Goal: Task Accomplishment & Management: Manage account settings

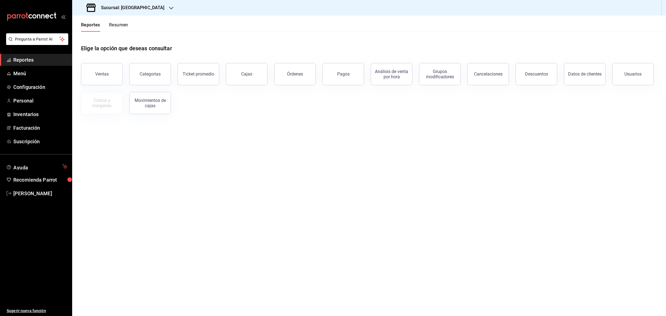
click at [142, 11] on div "Sucursal: [GEOGRAPHIC_DATA]" at bounding box center [126, 8] width 99 height 16
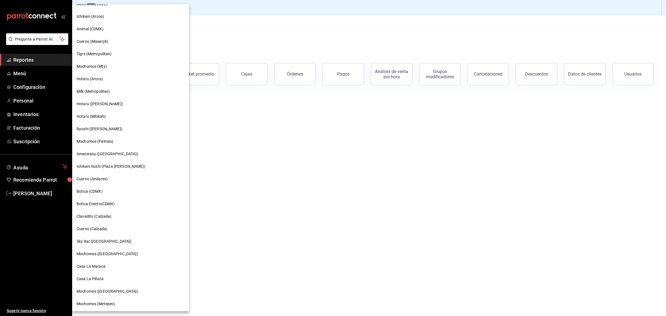
scroll to position [283, 0]
click at [109, 290] on span "Mochomos ([GEOGRAPHIC_DATA])" at bounding box center [108, 291] width 62 height 6
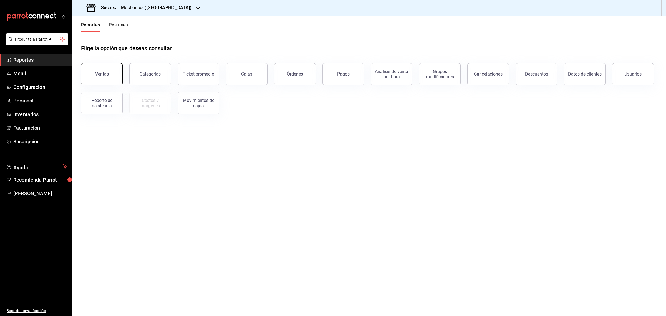
click at [98, 78] on button "Ventas" at bounding box center [102, 74] width 42 height 22
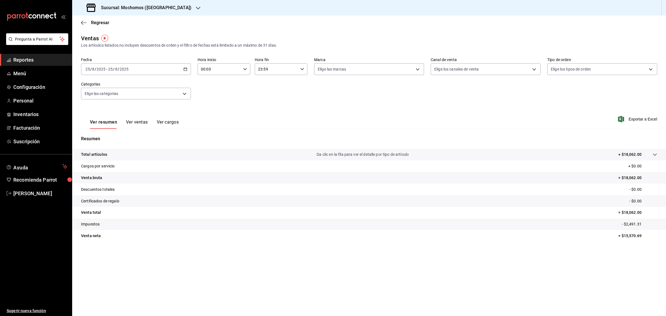
click at [185, 69] on icon "button" at bounding box center [185, 69] width 4 height 4
click at [102, 136] on span "Rango de fechas" at bounding box center [107, 136] width 43 height 6
click at [141, 142] on button "18" at bounding box center [145, 143] width 10 height 10
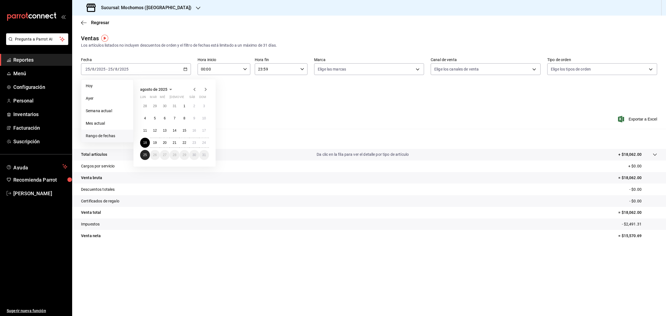
drag, startPoint x: 141, startPoint y: 153, endPoint x: 377, endPoint y: 150, distance: 236.6
click at [141, 154] on button "25" at bounding box center [145, 155] width 10 height 10
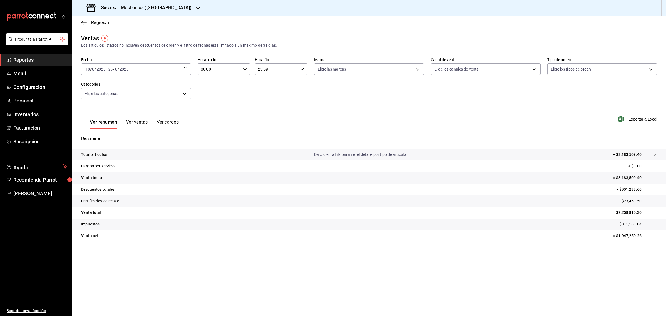
click at [656, 154] on icon at bounding box center [654, 154] width 4 height 4
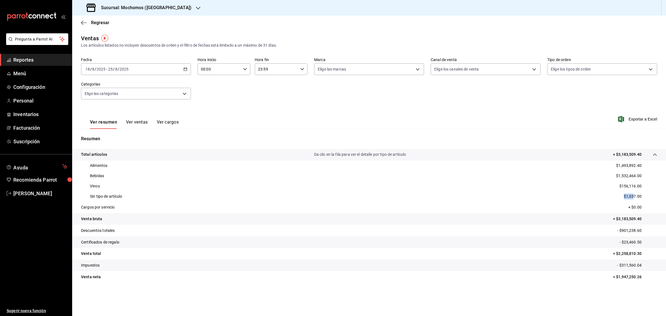
drag, startPoint x: 630, startPoint y: 194, endPoint x: 640, endPoint y: 196, distance: 9.8
click at [636, 195] on p "$1,037.00" at bounding box center [632, 196] width 18 height 6
click at [103, 196] on p "Sin tipo de artículo" at bounding box center [106, 196] width 32 height 6
click at [141, 121] on button "Ver ventas" at bounding box center [137, 123] width 22 height 9
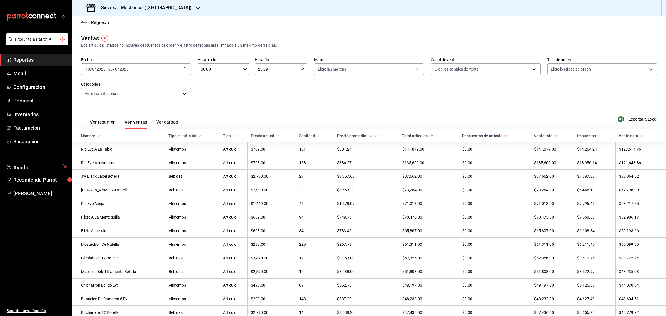
click at [199, 136] on \(Stroke\) at bounding box center [198, 136] width 3 height 2
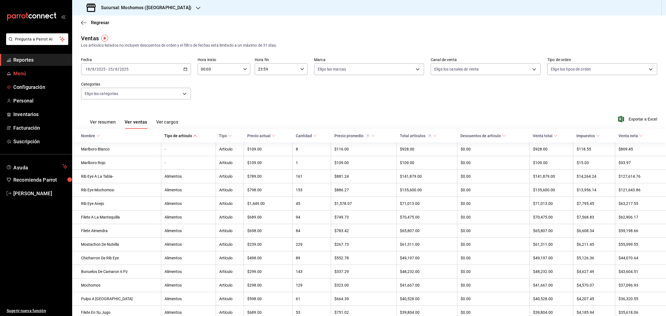
click at [22, 75] on span "Menú" at bounding box center [40, 73] width 54 height 7
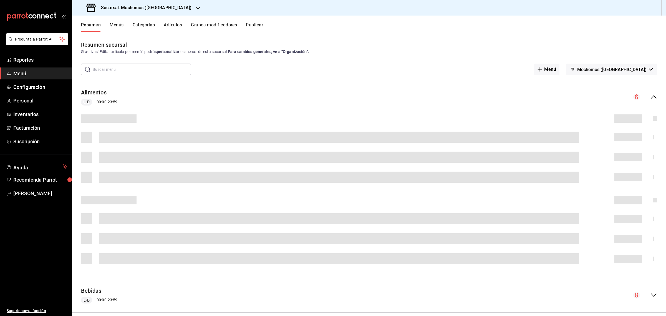
click at [176, 26] on button "Artículos" at bounding box center [173, 26] width 18 height 9
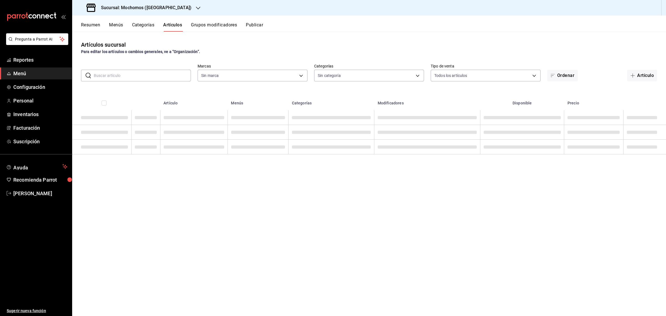
type input "65eb7388-82e4-42fa-8caf-680550c77e6f"
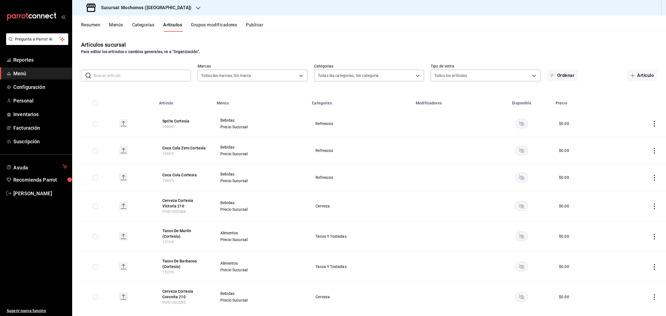
type input "357a9704-c999-4c63-af81-0c25438b67b5,a93eec79-672f-49c2-b1cd-14f211909374,5e983…"
click at [144, 74] on input "text" at bounding box center [142, 75] width 97 height 11
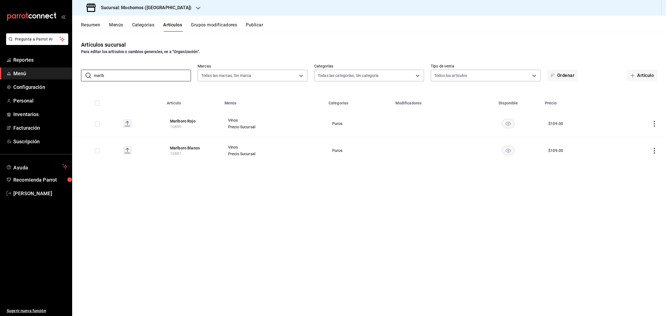
type input "marlb"
click at [97, 102] on input "checkbox" at bounding box center [97, 102] width 5 height 5
checkbox input "true"
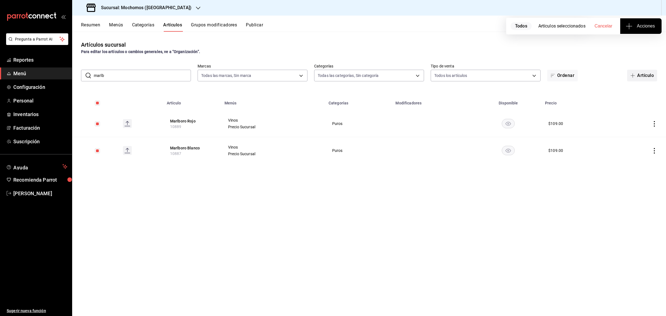
click at [640, 77] on button "Artículo" at bounding box center [642, 76] width 30 height 12
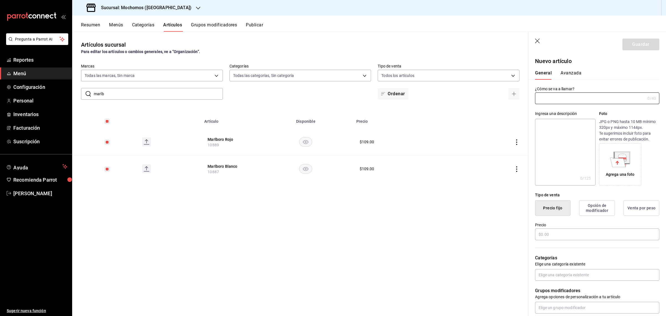
click at [540, 39] on header "Guardar" at bounding box center [597, 43] width 138 height 23
click at [538, 40] on icon "button" at bounding box center [538, 42] width 6 height 6
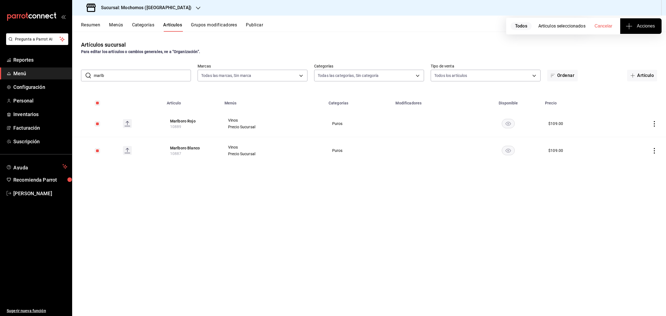
click at [640, 25] on span "Acciones" at bounding box center [640, 26] width 28 height 7
click at [634, 48] on li "Agregar tipo" at bounding box center [641, 43] width 42 height 15
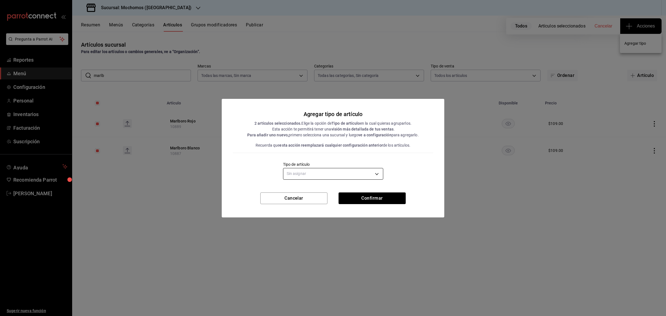
click at [354, 174] on body "Pregunta a Parrot AI Reportes Menú Configuración Personal Inventarios Facturaci…" at bounding box center [333, 158] width 666 height 316
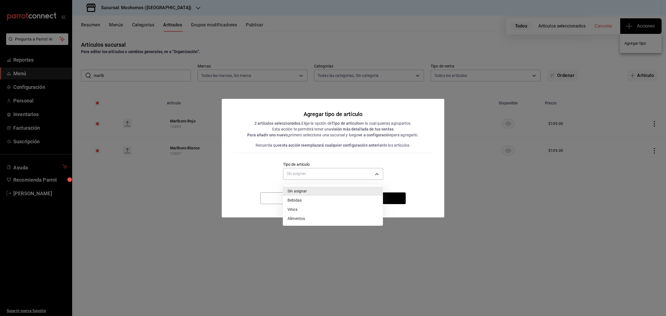
click at [310, 209] on li "Vinos" at bounding box center [333, 209] width 100 height 9
type input "e1bdedcf-fa1f-443e-b5b9-5cb10ad40228"
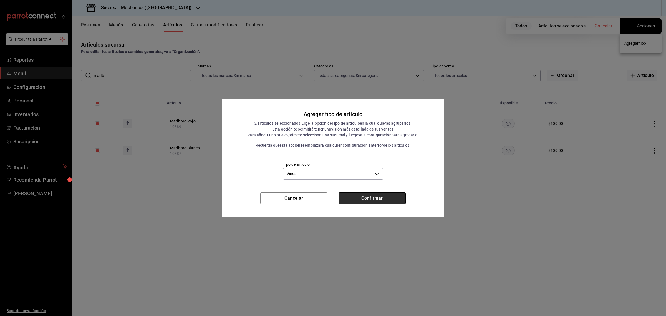
click at [376, 196] on button "Confirmar" at bounding box center [371, 198] width 67 height 12
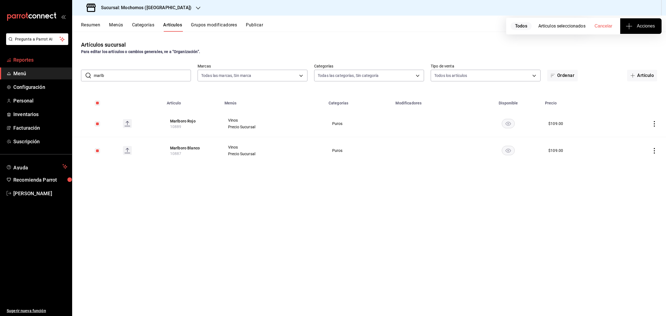
click at [26, 60] on span "Reportes" at bounding box center [40, 59] width 54 height 7
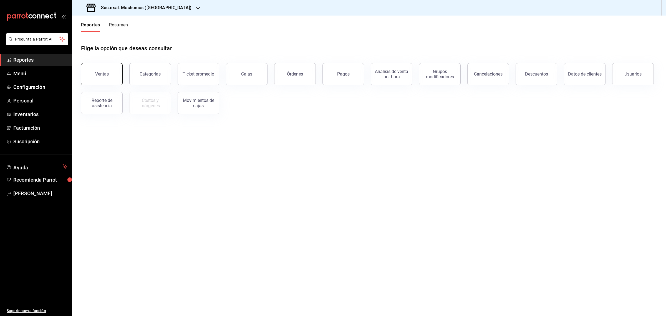
click at [98, 76] on div "Ventas" at bounding box center [102, 73] width 14 height 5
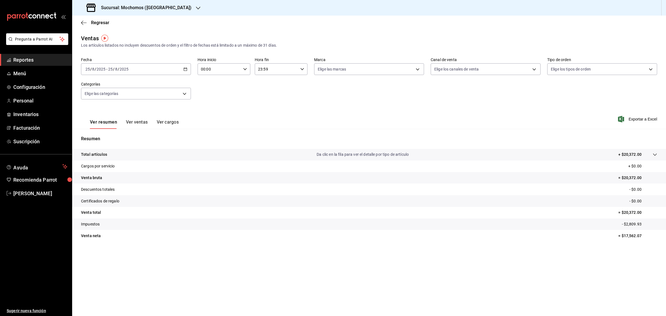
click at [184, 68] on icon "button" at bounding box center [185, 69] width 4 height 4
click at [103, 135] on span "Rango de fechas" at bounding box center [107, 136] width 43 height 6
click at [146, 144] on button "18" at bounding box center [145, 143] width 10 height 10
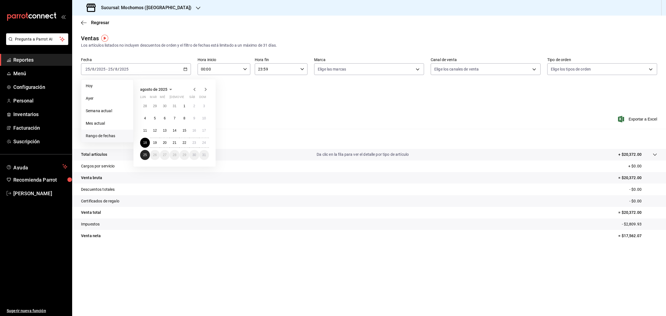
click at [144, 153] on abbr "25" at bounding box center [145, 155] width 4 height 4
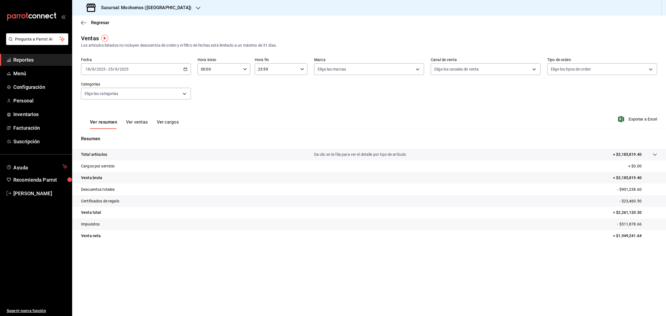
click at [654, 154] on icon at bounding box center [654, 154] width 4 height 4
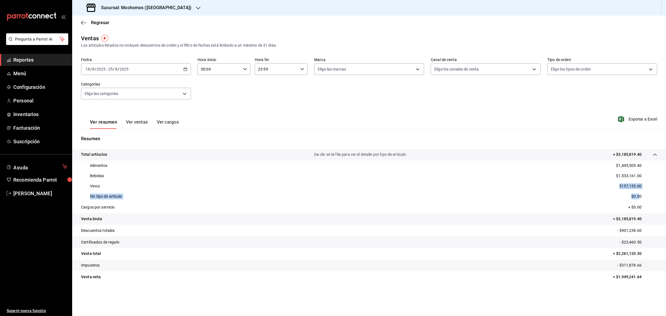
drag, startPoint x: 639, startPoint y: 195, endPoint x: 153, endPoint y: 183, distance: 486.6
click at [153, 183] on div "Alimentos $1,495,505.40 Bebidas $1,533,161.00 Vinos $157,153.00 Sin tipo de art…" at bounding box center [369, 180] width 576 height 41
click at [135, 192] on div "Sin tipo de artículo $0.00" at bounding box center [369, 196] width 576 height 10
click at [149, 9] on h3 "Sucursal: Mochomos ([GEOGRAPHIC_DATA])" at bounding box center [144, 7] width 95 height 7
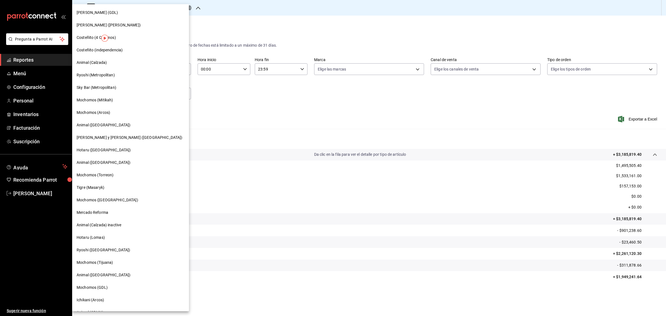
scroll to position [283, 0]
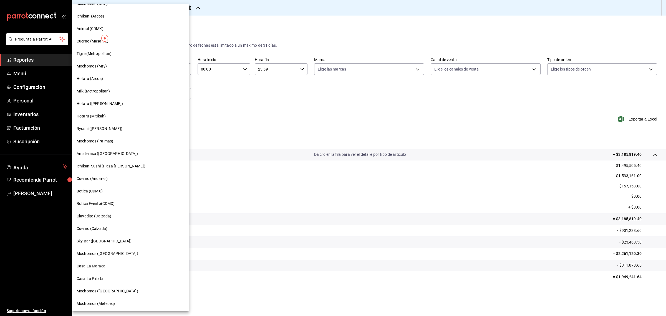
click at [96, 263] on span "Casa La Maraca" at bounding box center [91, 266] width 29 height 6
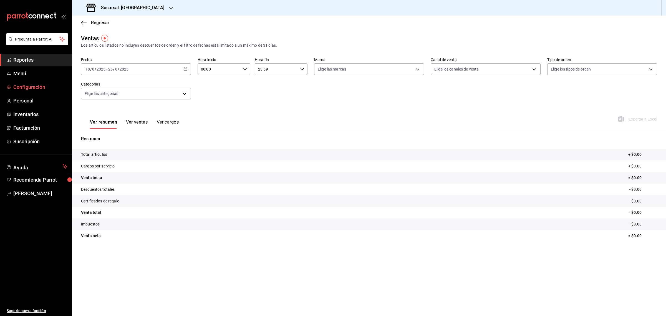
click at [30, 87] on span "Configuración" at bounding box center [40, 86] width 54 height 7
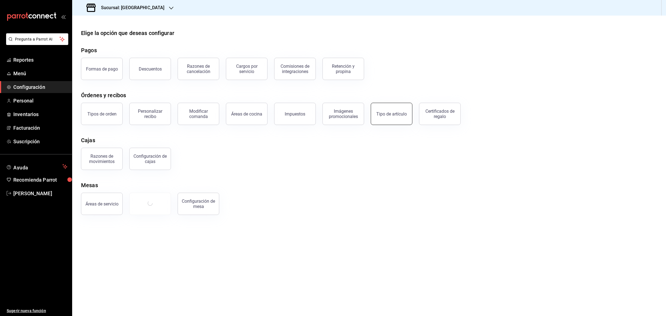
click at [398, 118] on button "Tipo de artículo" at bounding box center [391, 114] width 42 height 22
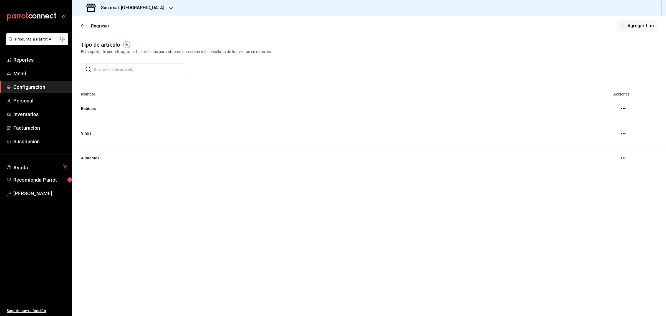
click at [155, 7] on div "Sucursal: [GEOGRAPHIC_DATA]" at bounding box center [126, 8] width 99 height 16
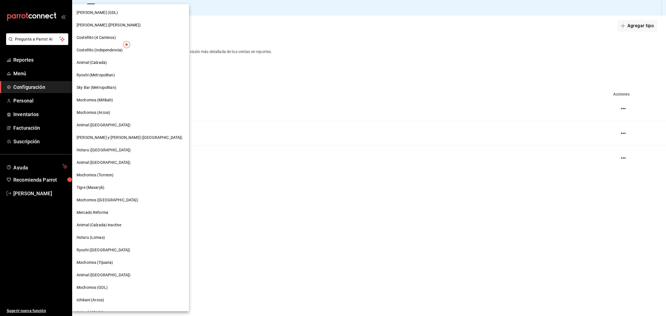
click at [223, 19] on div at bounding box center [333, 158] width 666 height 316
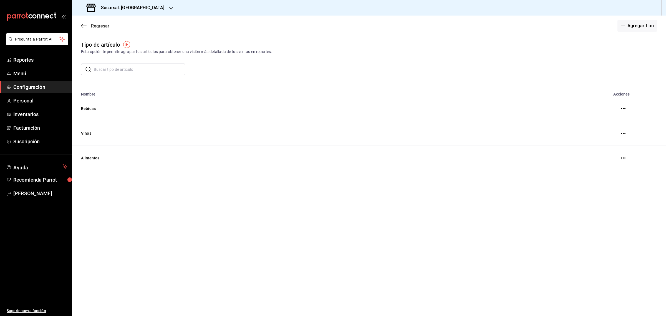
click at [89, 24] on span "Regresar" at bounding box center [95, 25] width 28 height 5
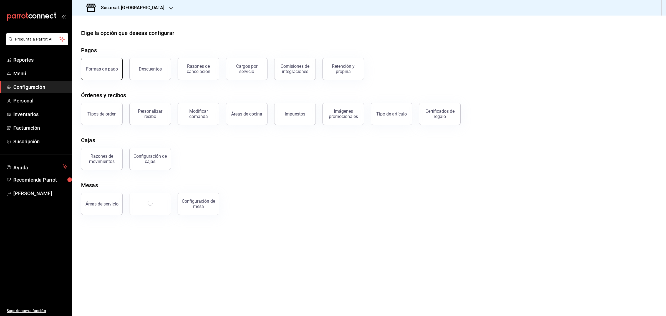
click at [107, 70] on div "Formas de pago" at bounding box center [102, 68] width 32 height 5
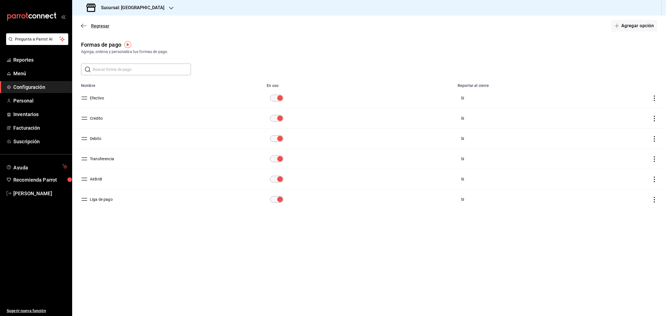
click at [86, 24] on icon "button" at bounding box center [84, 25] width 6 height 5
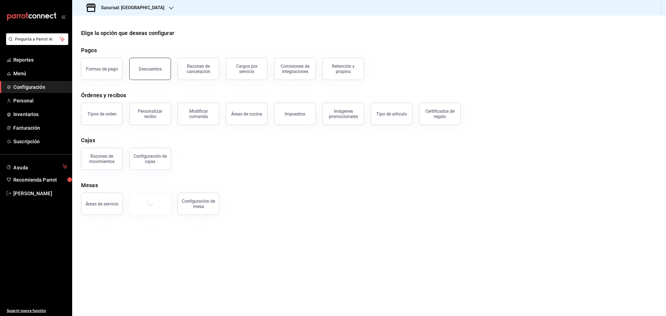
click at [151, 71] on button "Descuentos" at bounding box center [150, 69] width 42 height 22
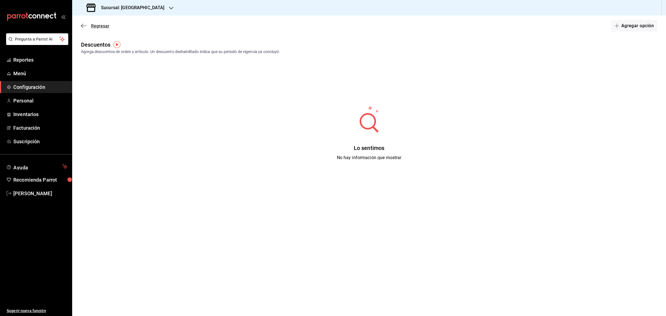
click at [83, 25] on icon "button" at bounding box center [84, 25] width 6 height 5
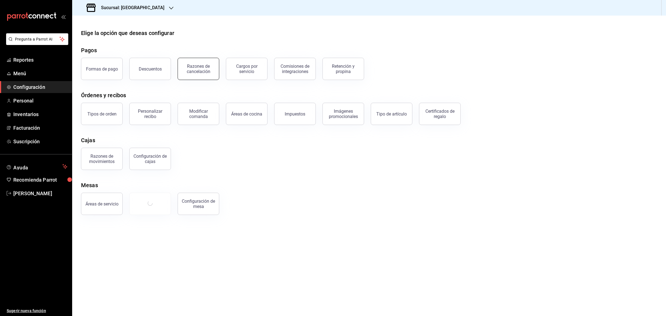
click at [200, 72] on div "Razones de cancelación" at bounding box center [198, 69] width 34 height 11
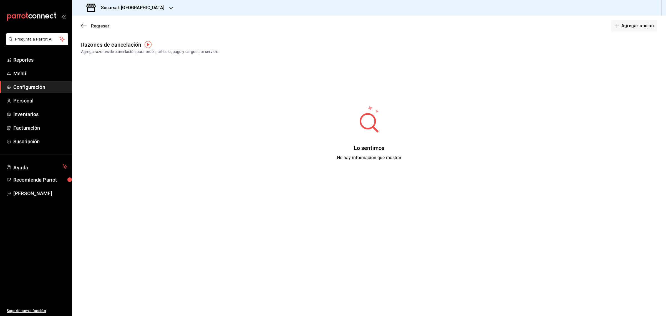
click at [86, 26] on icon "button" at bounding box center [84, 25] width 6 height 5
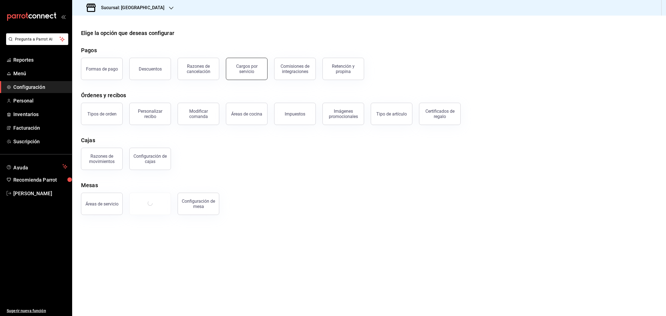
click at [242, 69] on div "Cargos por servicio" at bounding box center [246, 69] width 34 height 11
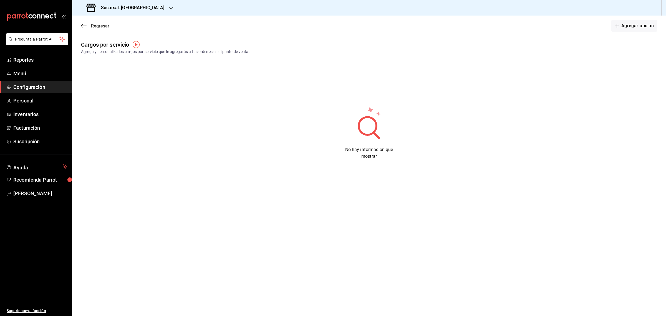
click at [83, 25] on icon "button" at bounding box center [84, 25] width 6 height 5
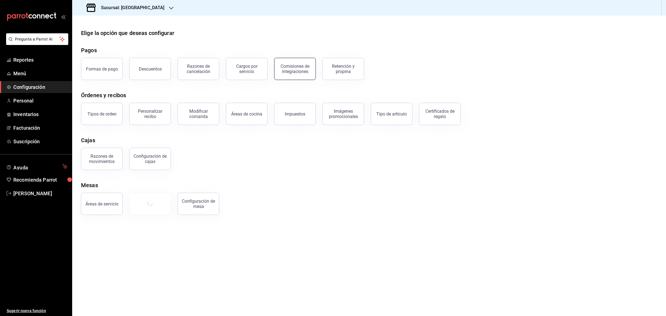
click at [293, 74] on button "Comisiones de integraciones" at bounding box center [295, 69] width 42 height 22
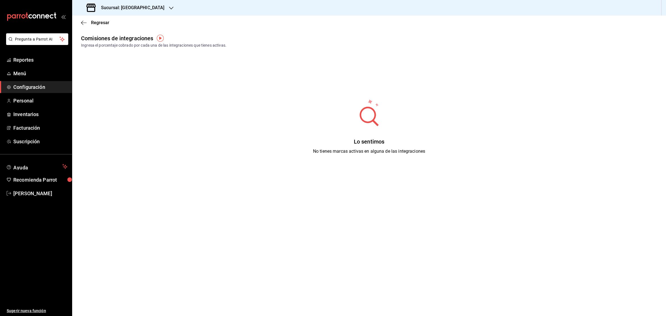
click at [82, 26] on div "Regresar" at bounding box center [368, 23] width 593 height 14
click at [83, 21] on icon "button" at bounding box center [84, 22] width 6 height 5
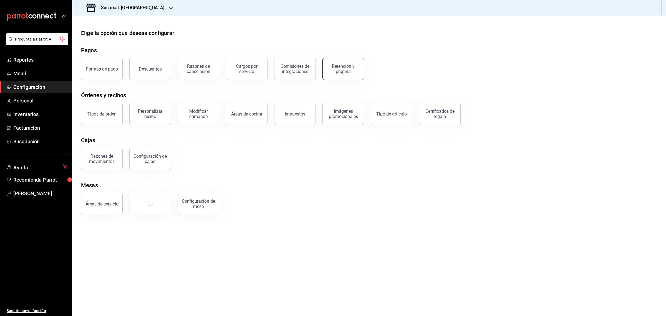
click at [334, 71] on div "Retención y propina" at bounding box center [343, 69] width 34 height 11
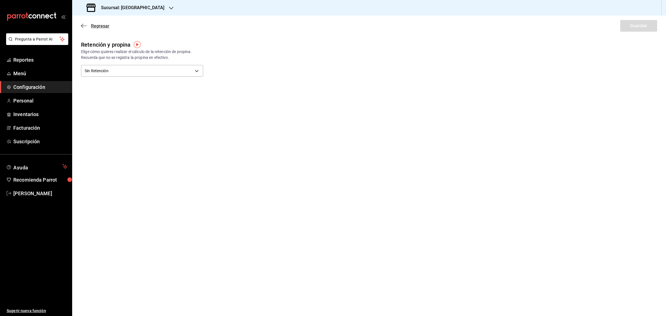
click at [85, 24] on icon "button" at bounding box center [84, 25] width 6 height 5
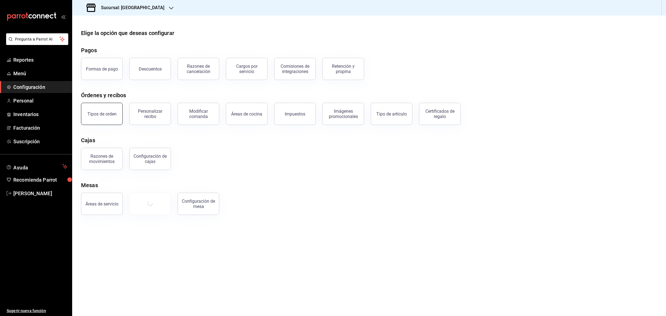
click at [92, 112] on div "Tipos de orden" at bounding box center [101, 113] width 29 height 5
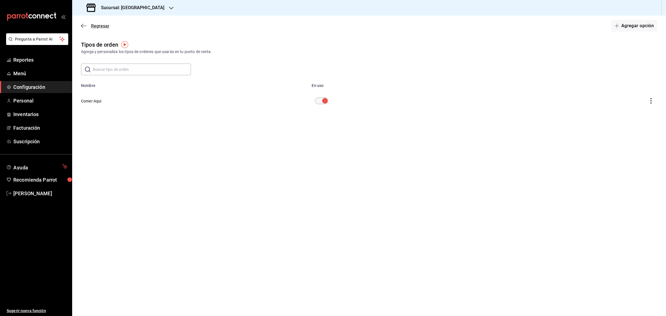
click at [89, 26] on span "Regresar" at bounding box center [95, 25] width 28 height 5
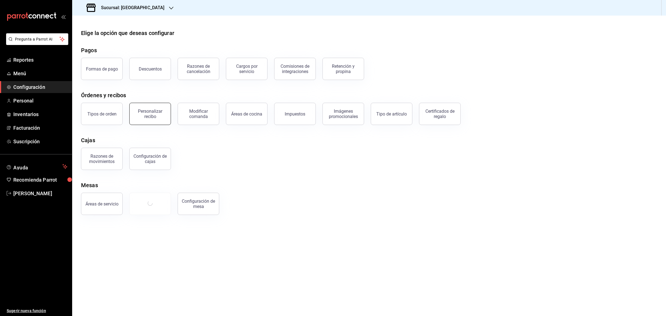
click at [159, 123] on button "Personalizar recibo" at bounding box center [150, 114] width 42 height 22
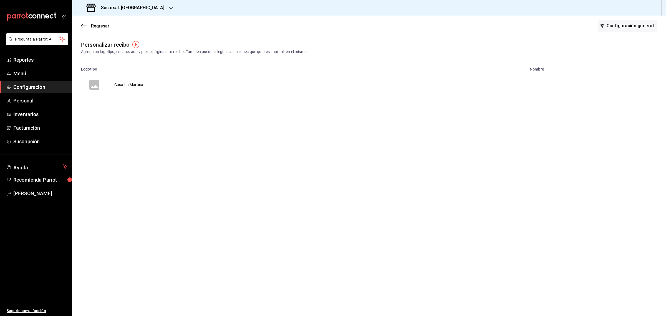
click at [123, 85] on td "Casa La Maraca" at bounding box center [129, 84] width 42 height 27
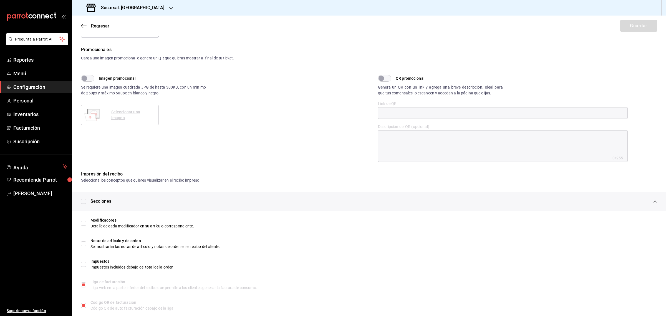
scroll to position [152, 0]
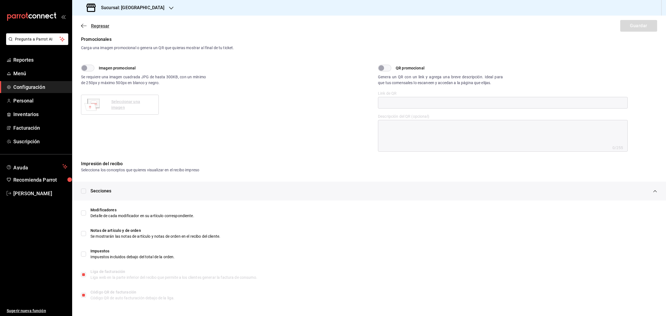
click at [82, 27] on icon "button" at bounding box center [84, 25] width 6 height 5
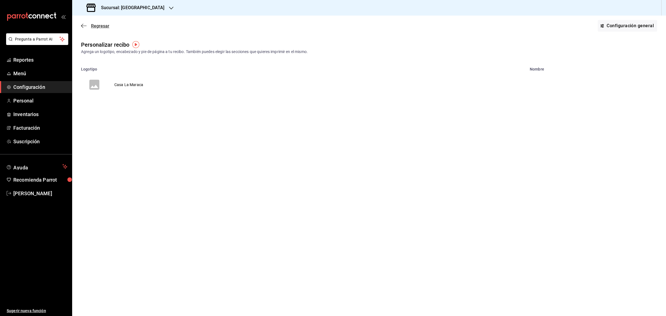
click at [87, 24] on span "Regresar" at bounding box center [95, 25] width 28 height 5
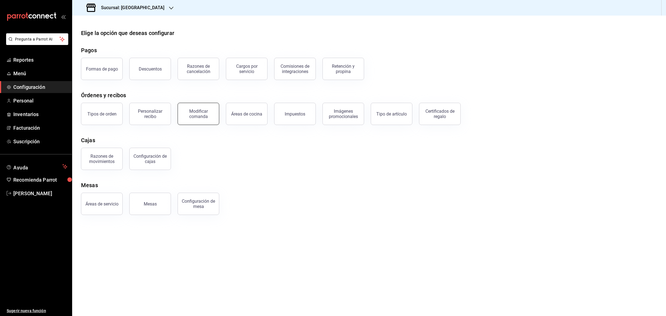
click at [202, 115] on div "Modificar comanda" at bounding box center [198, 113] width 34 height 11
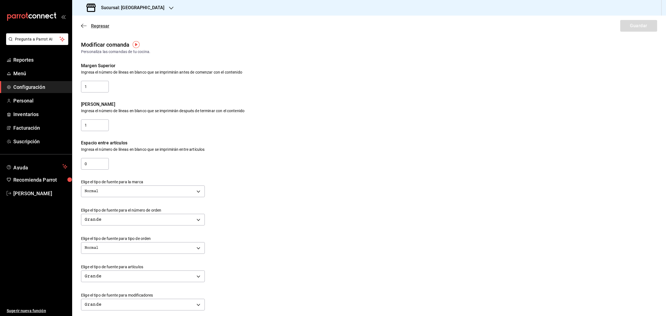
click at [84, 24] on icon "button" at bounding box center [84, 25] width 6 height 5
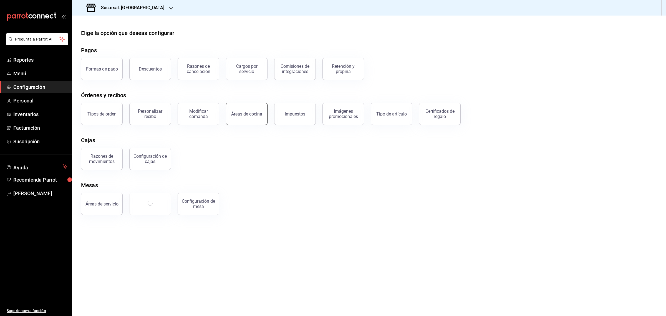
click at [253, 114] on div "Áreas de cocina" at bounding box center [246, 113] width 31 height 5
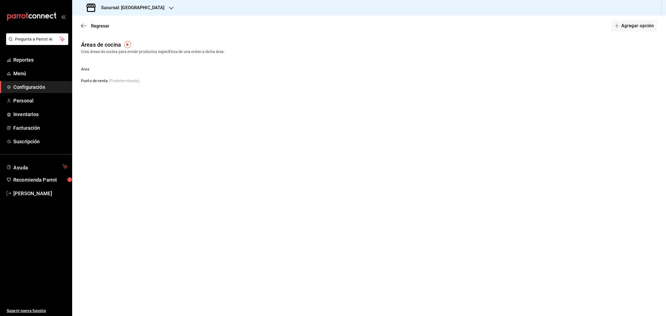
click at [82, 21] on div "Regresar Agregar opción" at bounding box center [368, 26] width 593 height 21
click at [85, 24] on icon "button" at bounding box center [84, 25] width 6 height 5
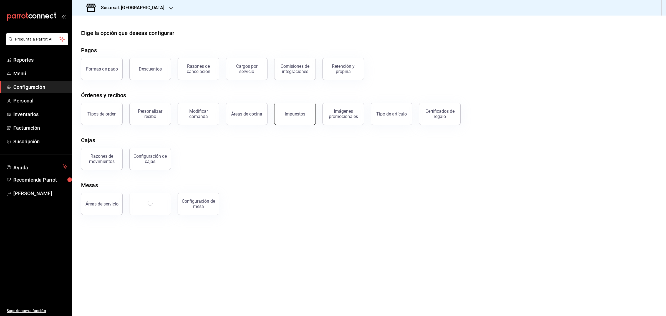
click at [292, 117] on button "Impuestos" at bounding box center [295, 114] width 42 height 22
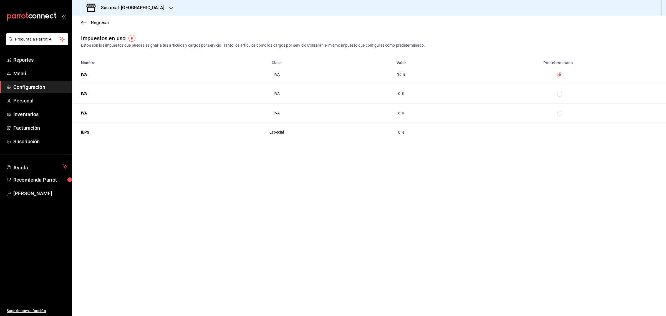
click at [85, 19] on div "Regresar" at bounding box center [368, 23] width 593 height 14
click at [83, 24] on icon "button" at bounding box center [82, 23] width 2 height 4
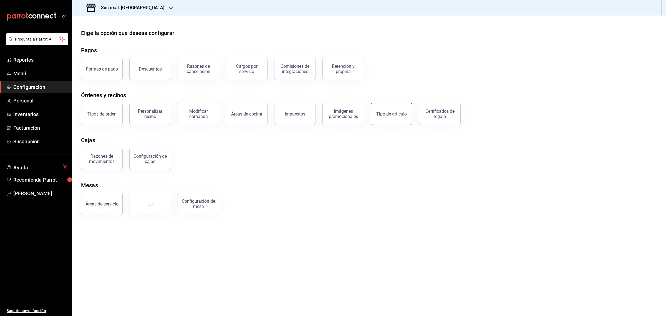
click at [386, 117] on button "Tipo de artículo" at bounding box center [391, 114] width 42 height 22
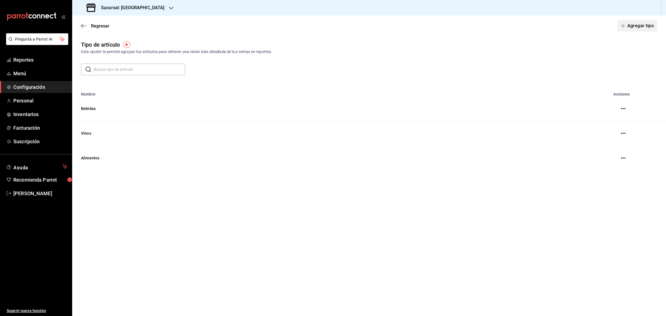
click at [639, 25] on button "Agregar tipo" at bounding box center [637, 26] width 40 height 12
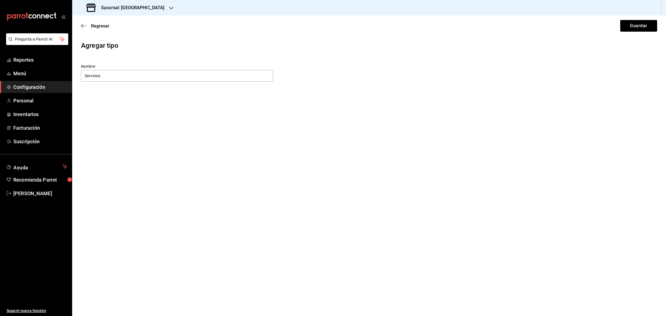
type input "Servicios"
click at [641, 26] on button "Guardar" at bounding box center [638, 26] width 37 height 12
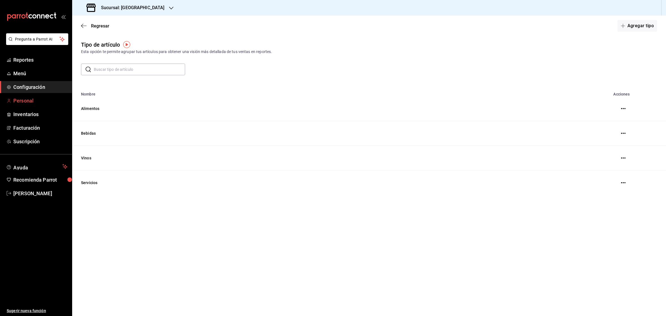
click at [22, 99] on span "Personal" at bounding box center [40, 100] width 54 height 7
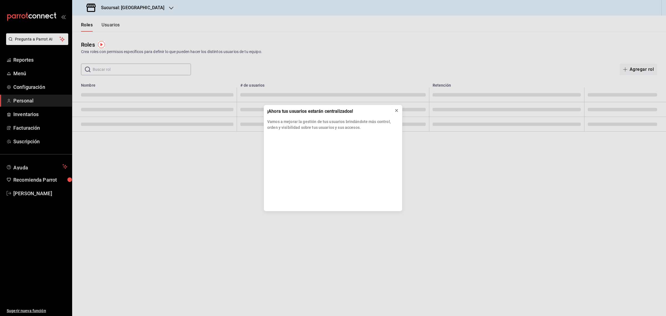
click at [396, 110] on icon at bounding box center [396, 110] width 2 height 2
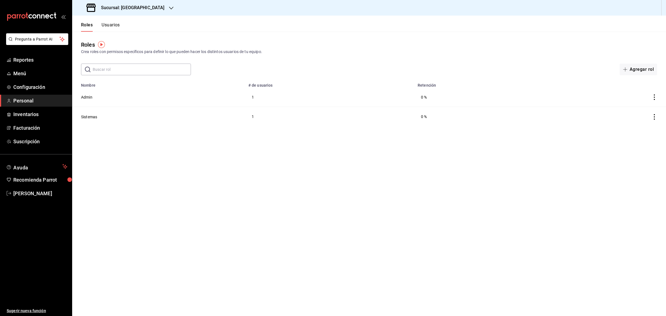
click at [169, 6] on icon "button" at bounding box center [171, 8] width 4 height 4
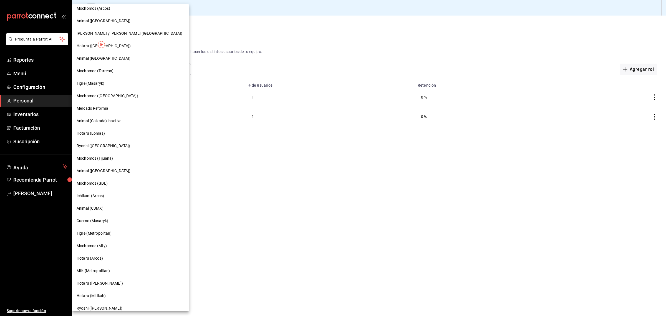
scroll to position [139, 0]
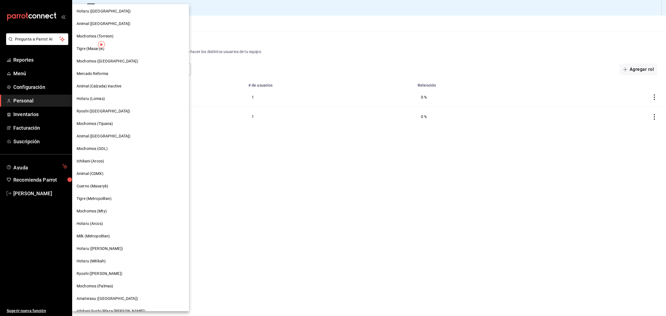
click at [93, 122] on span "Mochomos (Tijuana)" at bounding box center [95, 124] width 36 height 6
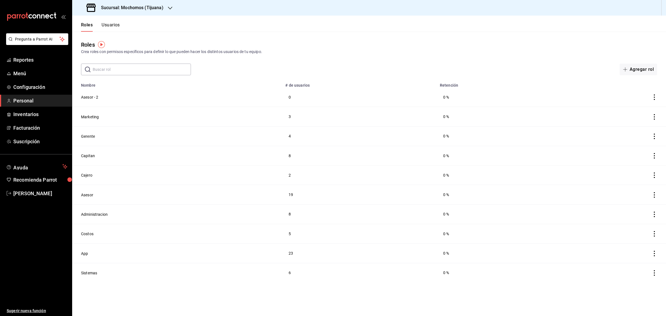
click at [108, 22] on button "Usuarios" at bounding box center [110, 26] width 18 height 9
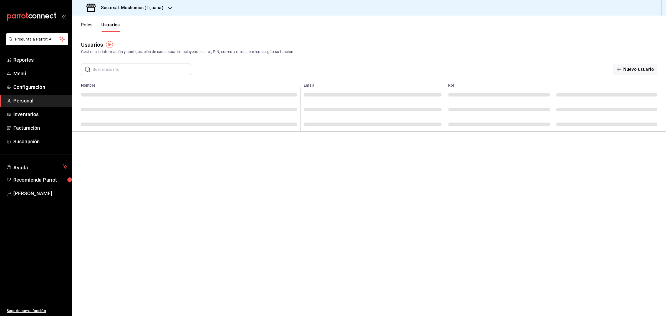
click at [114, 71] on input "text" at bounding box center [142, 69] width 98 height 11
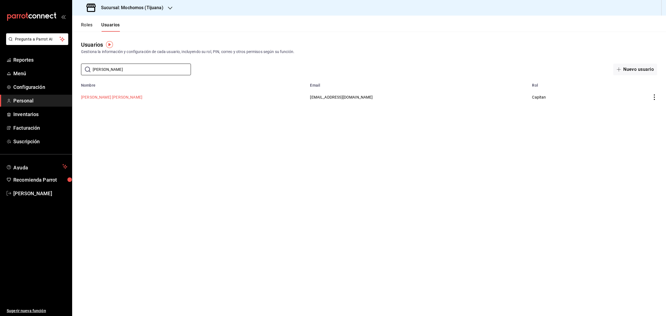
type input "[PERSON_NAME]"
click at [111, 98] on button "[PERSON_NAME] [PERSON_NAME]" at bounding box center [111, 97] width 61 height 6
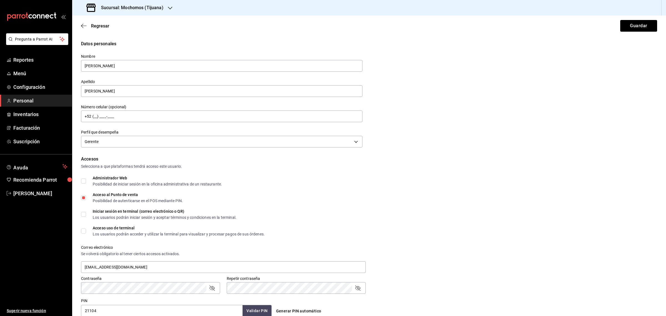
click at [87, 180] on span "Administrador Web Posibilidad de iniciar sesión en la oficina administrativa de…" at bounding box center [154, 181] width 136 height 10
click at [86, 180] on input "Administrador Web Posibilidad de iniciar sesión en la oficina administrativa de…" at bounding box center [83, 180] width 5 height 5
checkbox input "true"
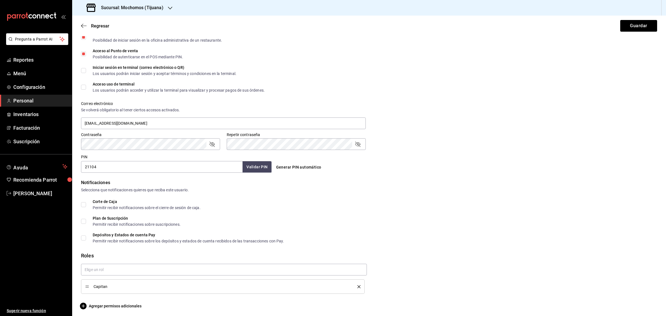
scroll to position [146, 0]
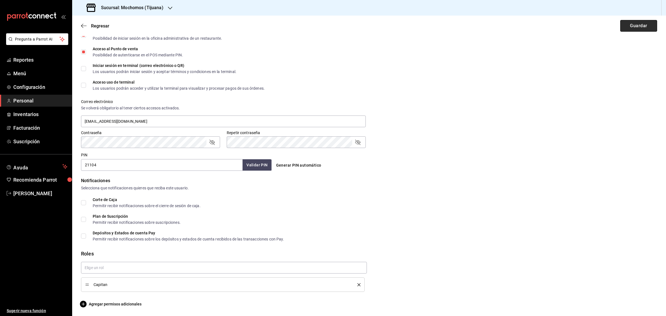
click at [630, 28] on button "Guardar" at bounding box center [638, 26] width 37 height 12
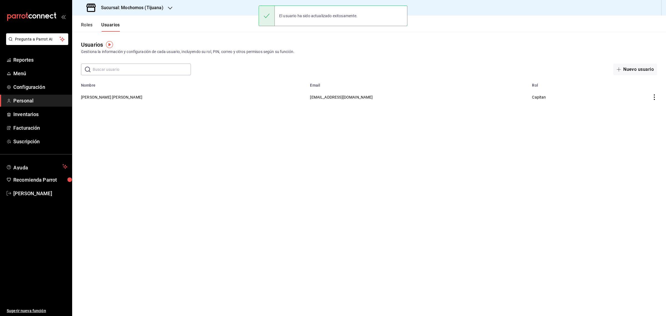
click at [120, 70] on input "text" at bounding box center [142, 69] width 98 height 11
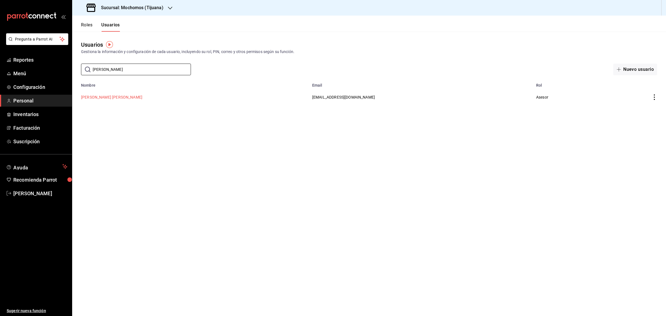
type input "[PERSON_NAME]"
click at [104, 99] on button "[PERSON_NAME] [PERSON_NAME]" at bounding box center [111, 97] width 61 height 6
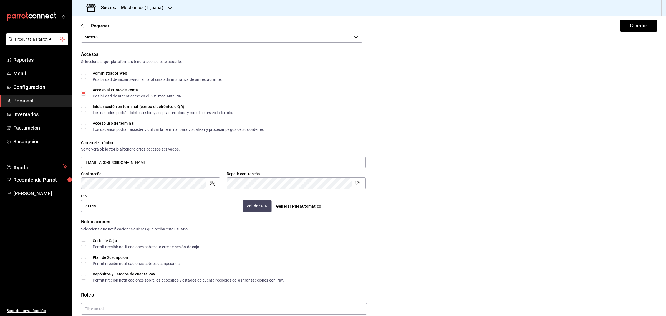
scroll to position [92, 0]
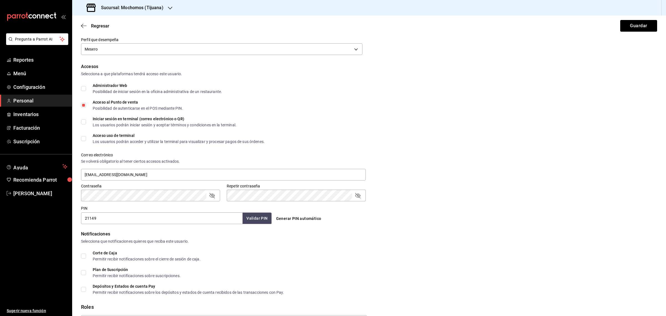
click at [86, 87] on span "Administrador Web Posibilidad de iniciar sesión en la oficina administrativa de…" at bounding box center [154, 88] width 136 height 10
click at [86, 87] on input "Administrador Web Posibilidad de iniciar sesión en la oficina administrativa de…" at bounding box center [83, 88] width 5 height 5
checkbox input "true"
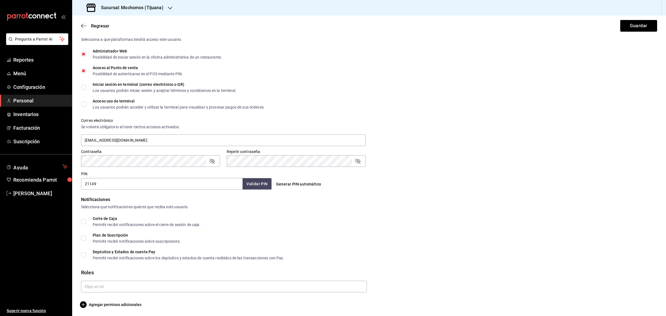
scroll to position [127, 0]
click at [108, 287] on input "text" at bounding box center [224, 286] width 286 height 12
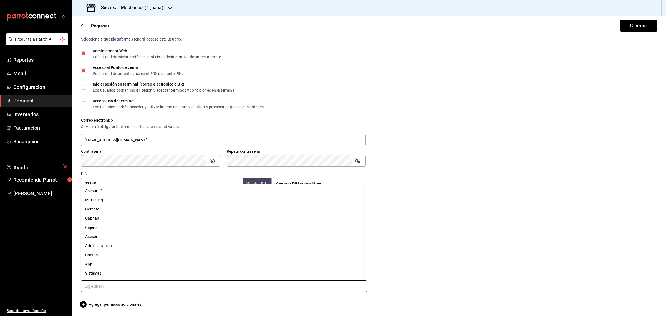
click at [98, 219] on li "Capitan" at bounding box center [222, 218] width 283 height 9
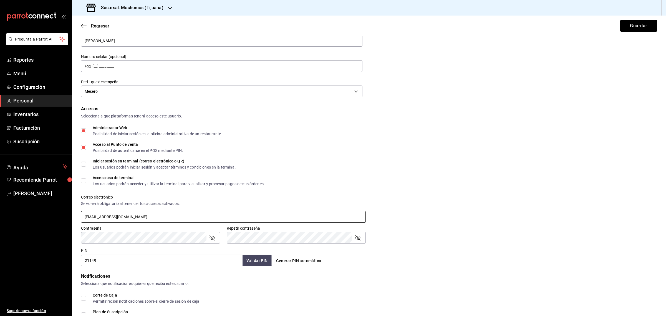
scroll to position [0, 0]
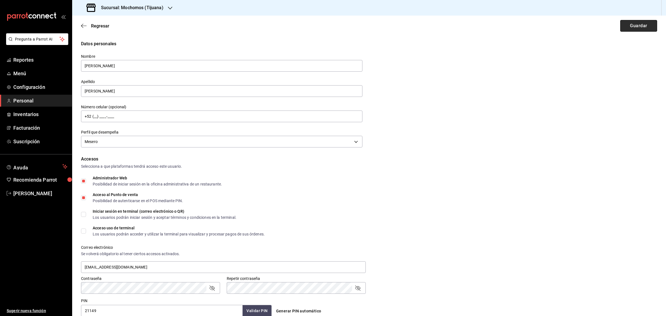
click at [630, 27] on button "Guardar" at bounding box center [638, 26] width 37 height 12
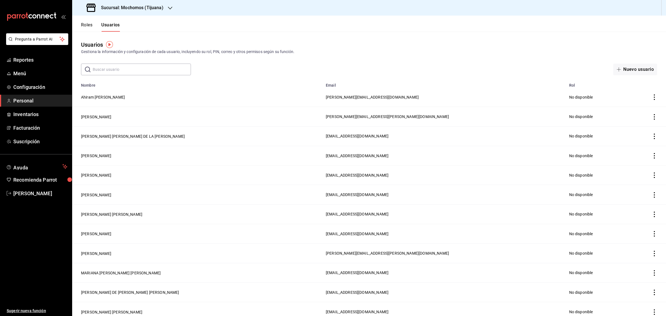
click at [113, 67] on input "text" at bounding box center [142, 69] width 98 height 11
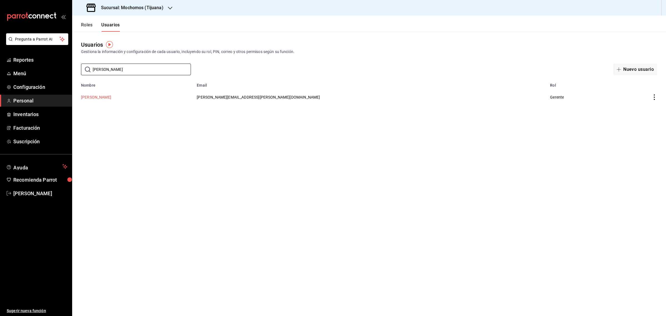
type input "[PERSON_NAME]"
click at [108, 97] on button "[PERSON_NAME]" at bounding box center [96, 97] width 30 height 6
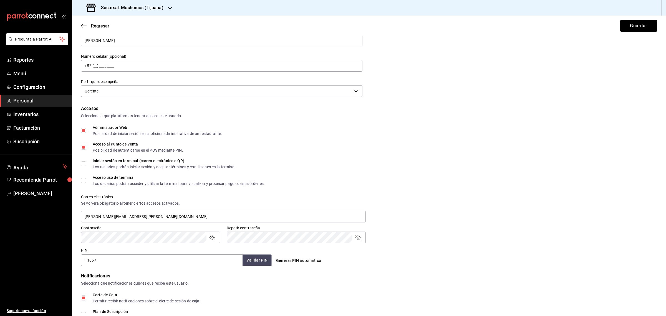
scroll to position [158, 0]
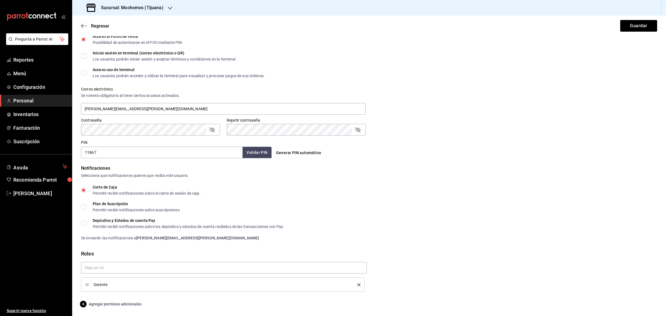
click at [108, 304] on span "Agregar permisos adicionales" at bounding box center [111, 303] width 60 height 7
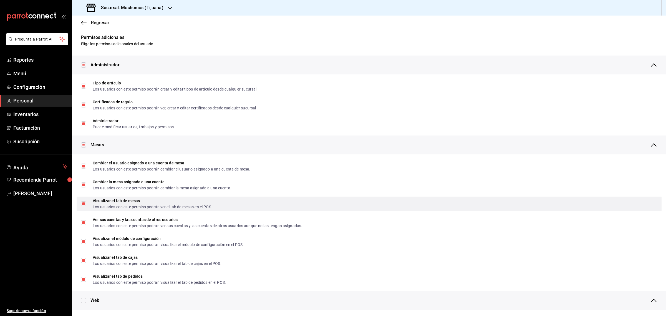
scroll to position [0, 0]
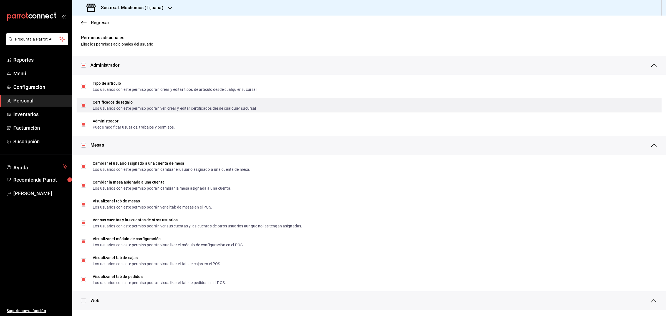
drag, startPoint x: 84, startPoint y: 106, endPoint x: 90, endPoint y: 106, distance: 5.8
click at [84, 106] on input "Certificados de regalo Los usuarios con este permiso podrán ver, crear y editar…" at bounding box center [83, 105] width 5 height 5
checkbox input "false"
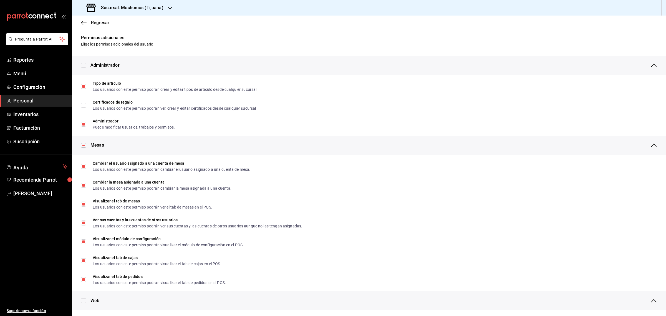
click at [83, 85] on input "Tipo de artículo Los usuarios con este permiso podrán crear y editar tipos de a…" at bounding box center [83, 86] width 5 height 5
checkbox input "false"
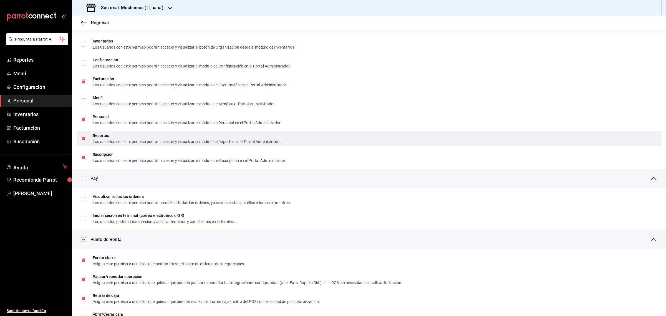
scroll to position [312, 0]
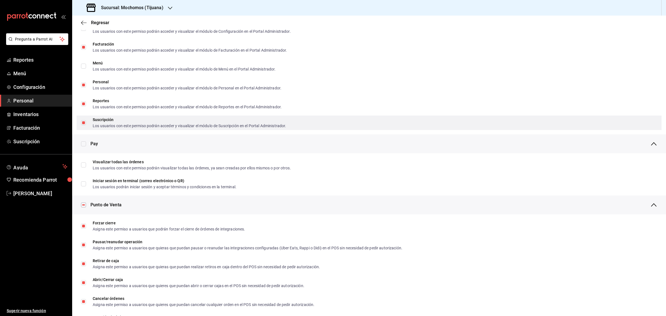
drag, startPoint x: 82, startPoint y: 120, endPoint x: 89, endPoint y: 121, distance: 7.0
click at [82, 120] on input "Suscripción Los usuarios con este permiso podrán acceder y visualizar el módulo…" at bounding box center [83, 122] width 5 height 5
checkbox input "false"
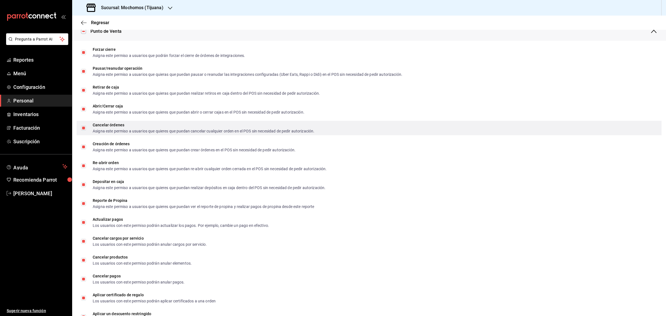
scroll to position [520, 0]
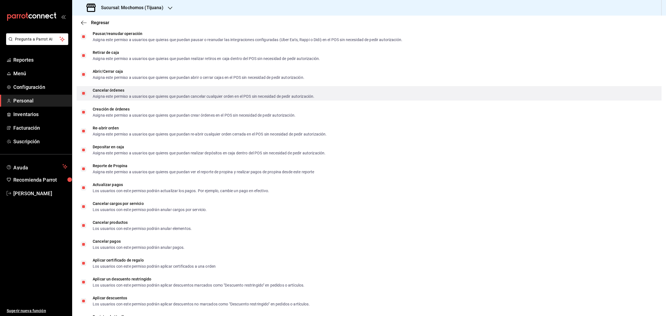
click at [81, 92] on input "Cancelar órdenes Asigna este permiso a usuarios que quieres que puedan cancelar…" at bounding box center [83, 93] width 5 height 5
checkbox input "false"
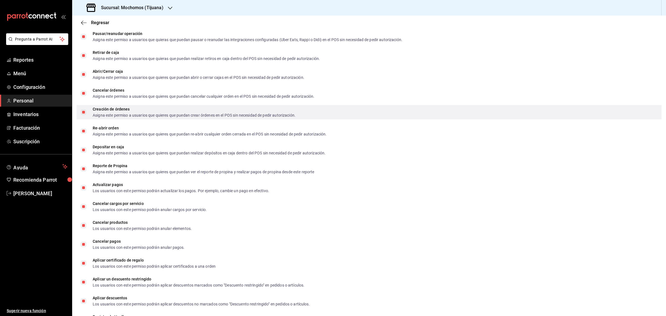
checkbox input "false"
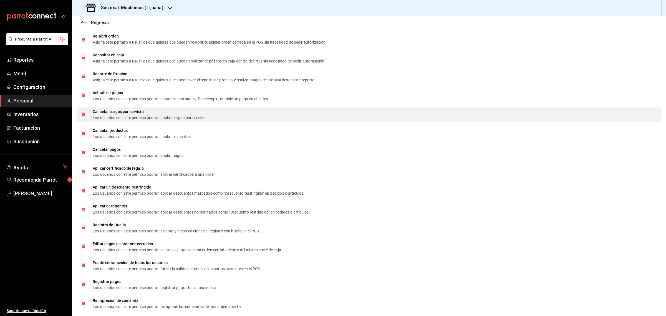
scroll to position [624, 0]
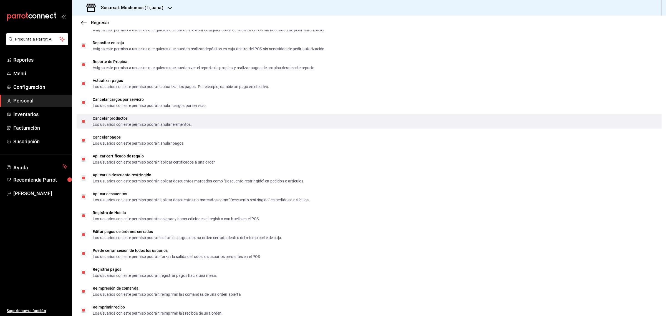
click at [81, 121] on input "Cancelar productos Los usuarios con este permiso podrán anular elementos." at bounding box center [83, 121] width 5 height 5
checkbox input "false"
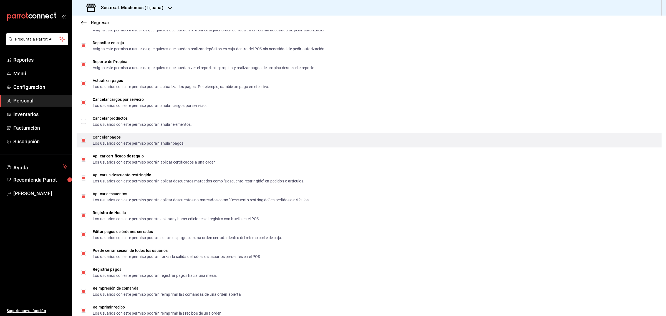
click at [83, 139] on input "Cancelar pagos Los usuarios con este permiso podrán anular pagos." at bounding box center [83, 140] width 5 height 5
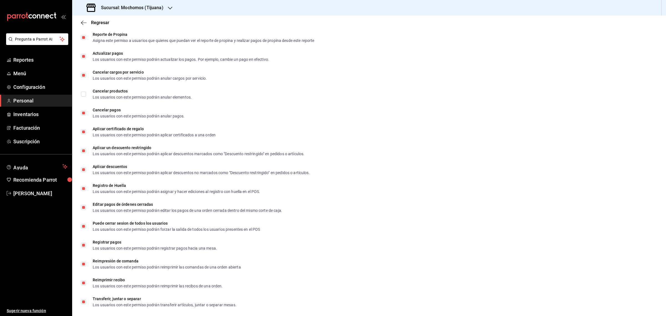
scroll to position [659, 0]
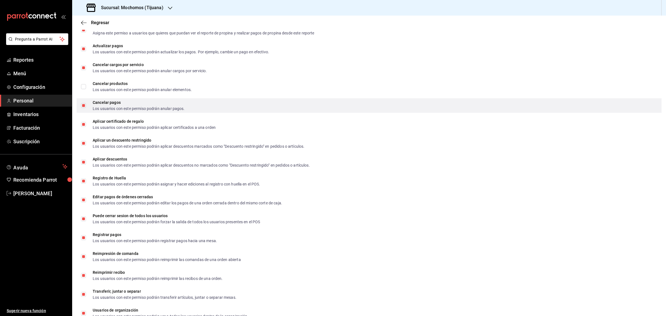
click at [85, 105] on input "Cancelar pagos Los usuarios con este permiso podrán anular pagos." at bounding box center [83, 105] width 5 height 5
click at [83, 101] on label "Cancelar pagos Los usuarios con este permiso podrán anular pagos." at bounding box center [133, 105] width 104 height 10
click at [83, 103] on input "Cancelar pagos Los usuarios con este permiso podrán anular pagos." at bounding box center [83, 105] width 5 height 5
click at [85, 106] on input "Cancelar pagos Los usuarios con este permiso podrán anular pagos." at bounding box center [83, 105] width 5 height 5
checkbox input "true"
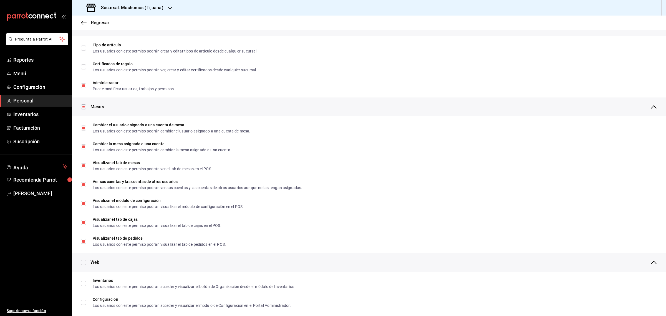
scroll to position [0, 0]
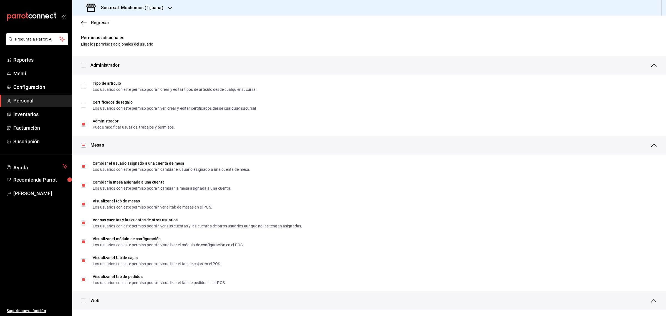
click at [89, 23] on span "Regresar" at bounding box center [95, 22] width 28 height 5
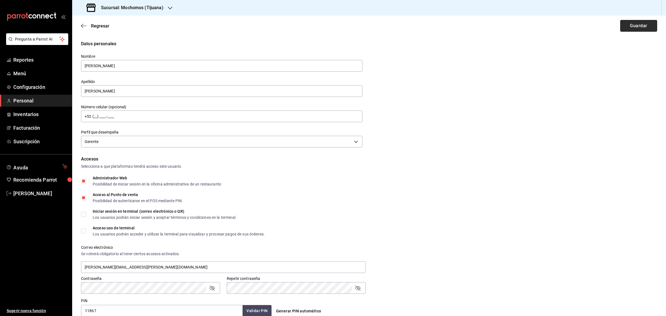
click at [631, 24] on button "Guardar" at bounding box center [638, 26] width 37 height 12
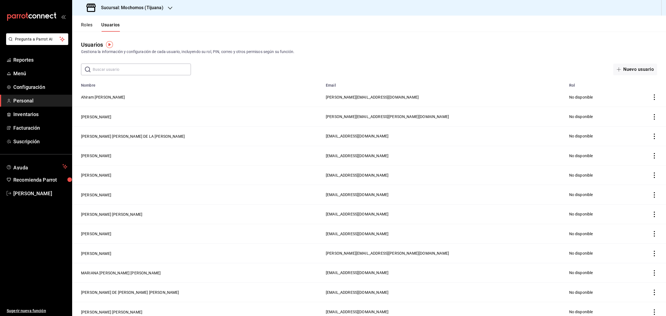
click at [149, 7] on h3 "Sucursal: Mochomos (Tijuana)" at bounding box center [130, 7] width 67 height 7
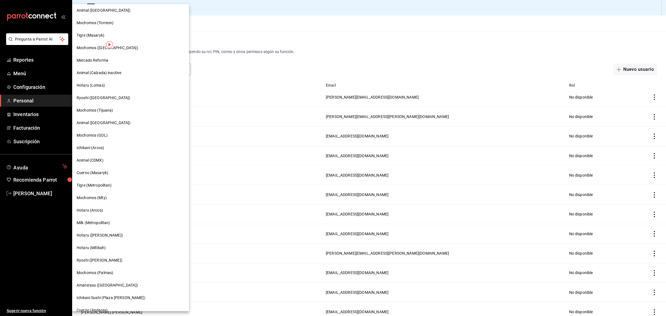
scroll to position [283, 0]
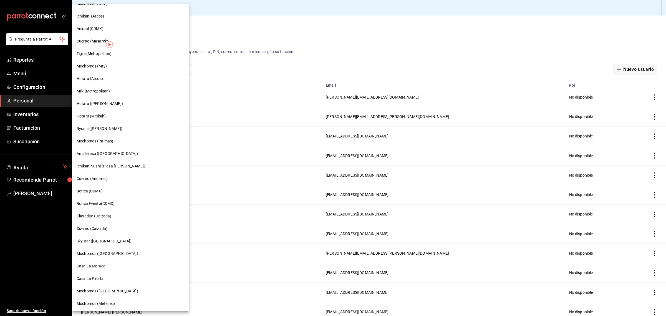
click at [309, 28] on div at bounding box center [333, 158] width 666 height 316
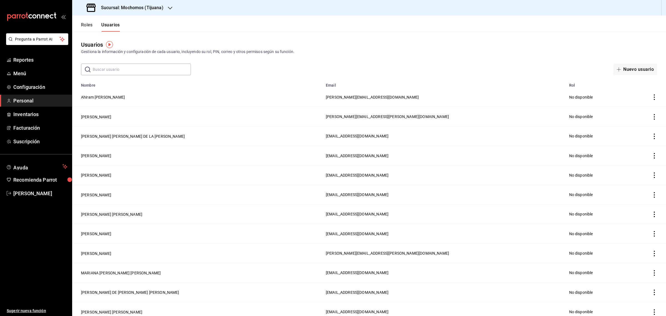
click at [109, 2] on div "Sucursal: Mochomos (Tijuana)" at bounding box center [126, 8] width 98 height 16
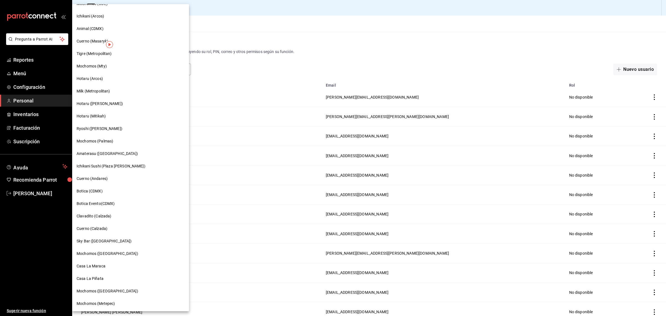
click at [100, 263] on span "Casa La Maraca" at bounding box center [91, 266] width 29 height 6
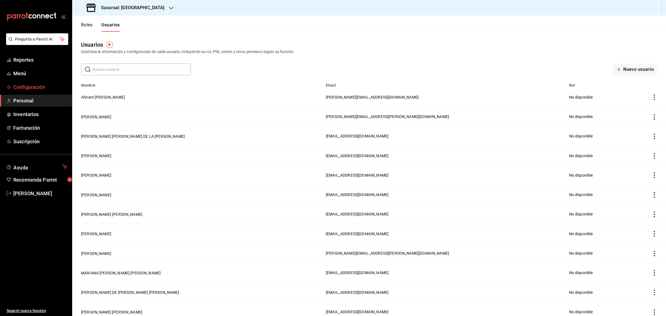
click at [31, 85] on span "Configuración" at bounding box center [40, 86] width 54 height 7
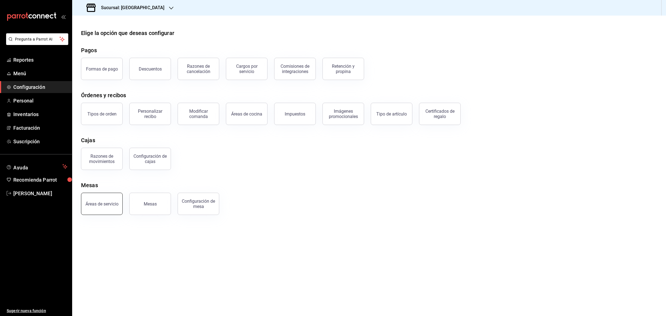
click at [103, 207] on button "Áreas de servicio" at bounding box center [102, 203] width 42 height 22
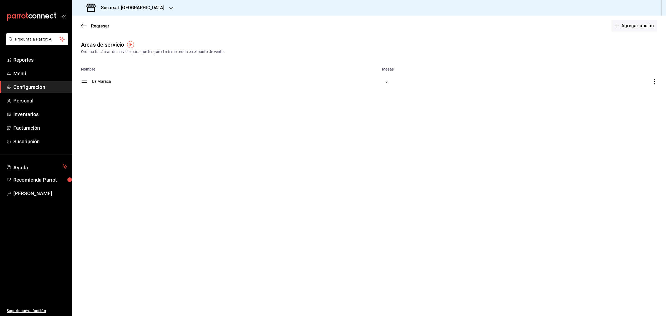
click at [208, 143] on main "Regresar Agregar opción Áreas de servicio Ordena tus áreas de servicio para que…" at bounding box center [368, 166] width 593 height 300
click at [84, 23] on span "Regresar" at bounding box center [95, 25] width 28 height 5
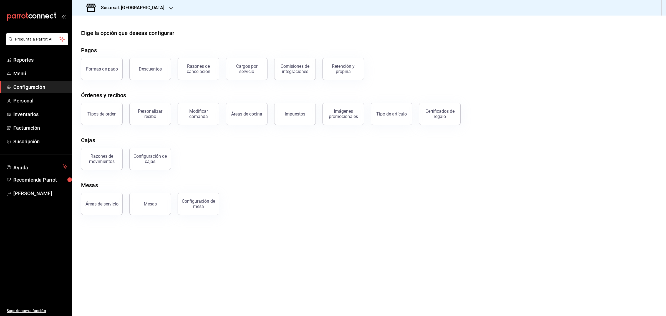
click at [164, 202] on button "Mesas" at bounding box center [150, 203] width 42 height 22
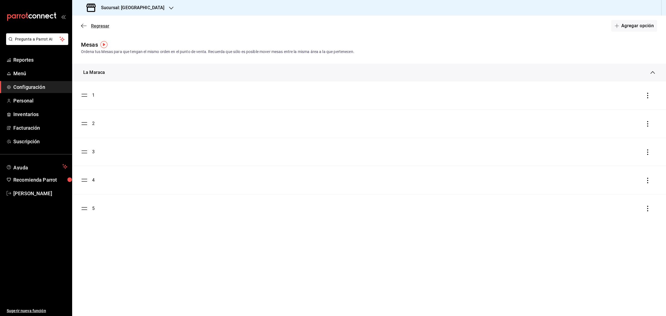
click at [82, 26] on icon "button" at bounding box center [84, 25] width 6 height 5
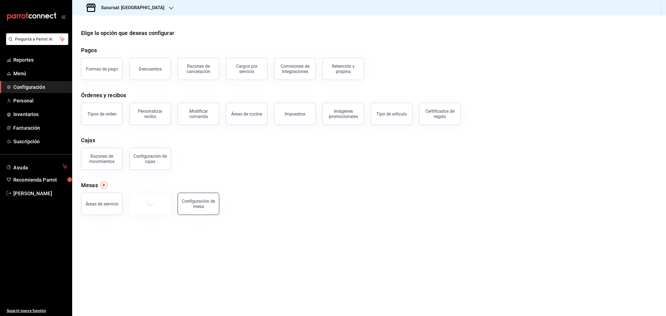
click at [207, 205] on div "Configuración de mesa" at bounding box center [198, 203] width 34 height 11
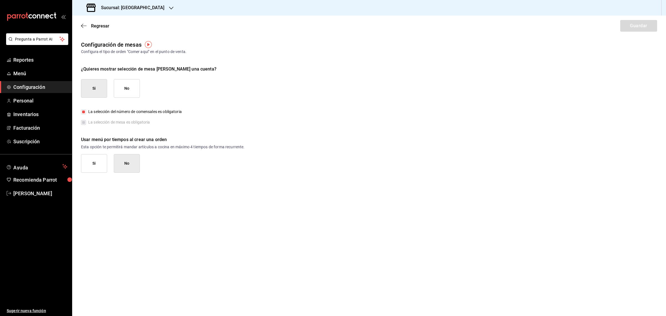
click at [144, 217] on main "Regresar Guardar Configuración de mesas Configura el tipo de orden "[PERSON_NAM…" at bounding box center [368, 166] width 593 height 300
click at [85, 25] on icon "button" at bounding box center [84, 25] width 6 height 5
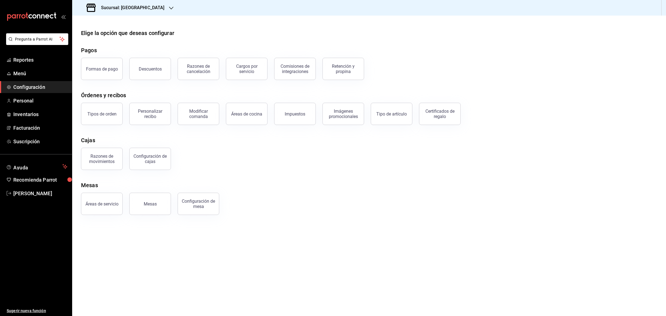
click at [150, 4] on h3 "Sucursal: [GEOGRAPHIC_DATA]" at bounding box center [131, 7] width 68 height 7
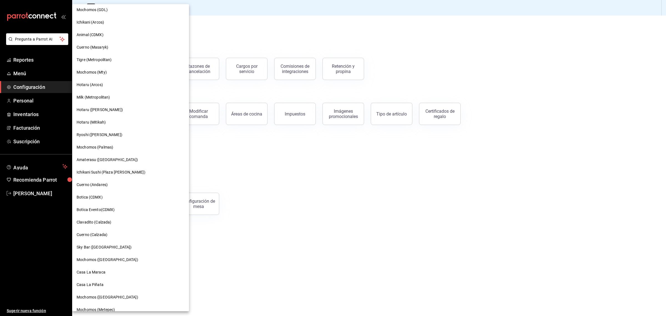
scroll to position [283, 0]
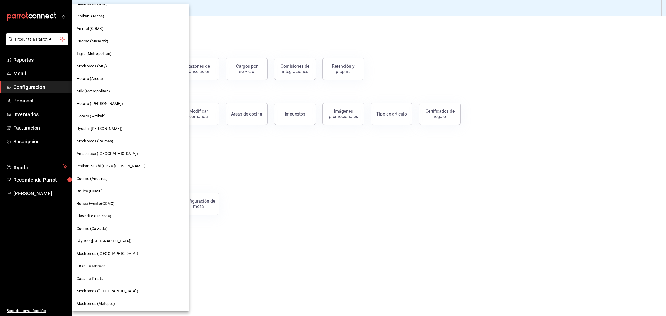
click at [97, 279] on span "Casa La Piñata" at bounding box center [90, 278] width 27 height 6
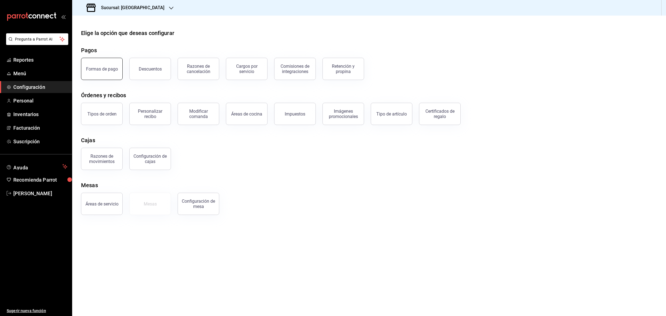
click at [101, 63] on button "Formas de pago" at bounding box center [102, 69] width 42 height 22
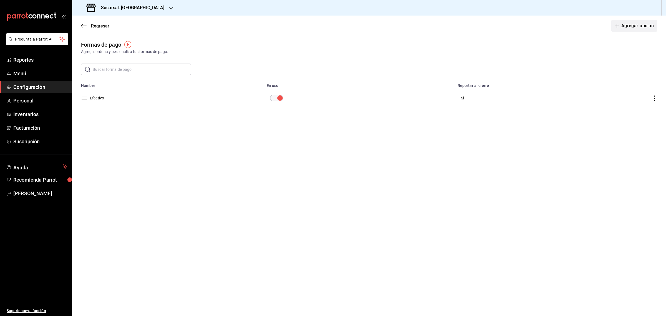
click at [633, 27] on button "Agregar opción" at bounding box center [634, 26] width 46 height 12
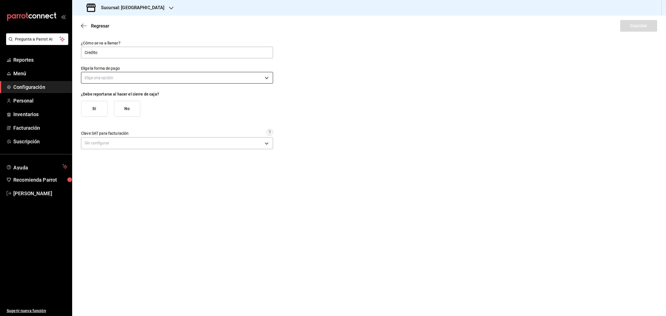
type input "Credito"
click at [113, 78] on body "Pregunta a Parrot AI Reportes Menú Configuración Personal Inventarios Facturaci…" at bounding box center [333, 158] width 666 height 316
click at [122, 102] on li "Tarjeta de crédito" at bounding box center [176, 104] width 191 height 9
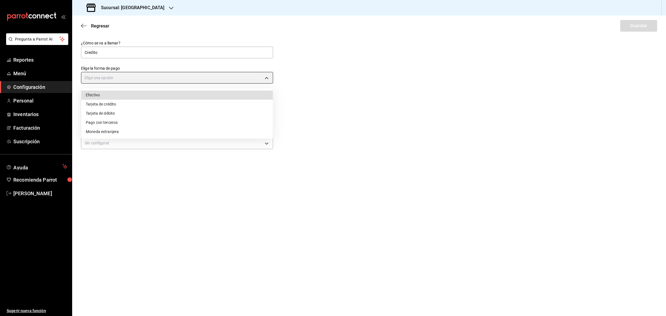
type input "CREDIT_CARD"
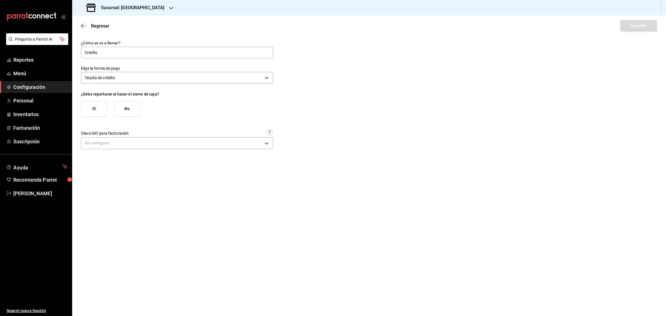
click at [96, 113] on button "Si" at bounding box center [94, 109] width 26 height 16
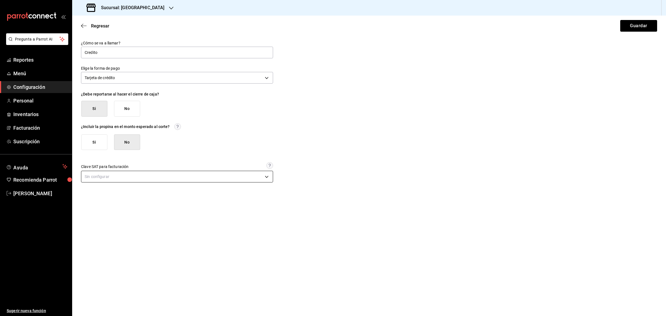
click at [102, 178] on body "Pregunta a Parrot AI Reportes Menú Configuración Personal Inventarios Facturaci…" at bounding box center [333, 158] width 666 height 316
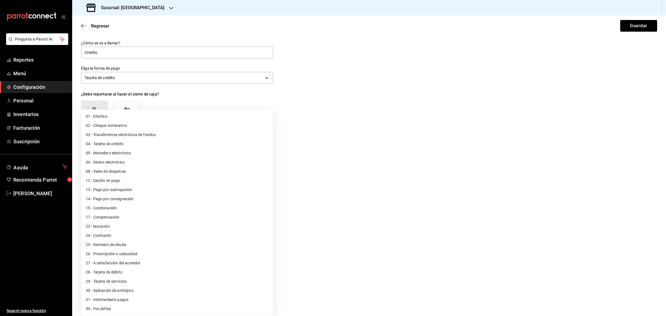
click at [120, 142] on li "04 - Tarjeta de crédito" at bounding box center [176, 143] width 191 height 9
type input "04"
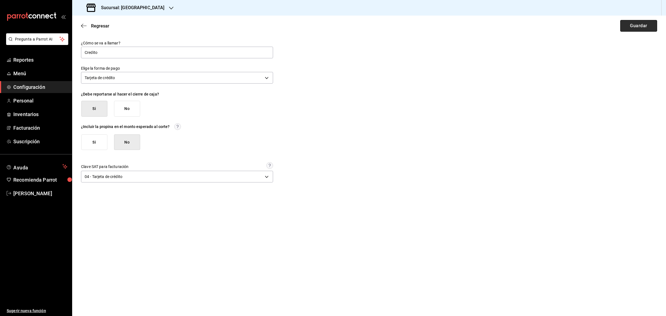
click at [645, 30] on button "Guardar" at bounding box center [638, 26] width 37 height 12
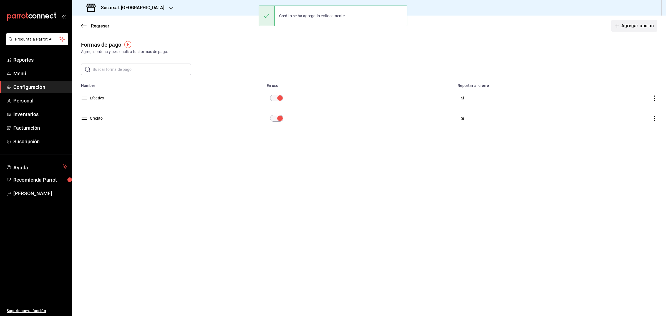
click at [619, 22] on button "Agregar opción" at bounding box center [634, 26] width 46 height 12
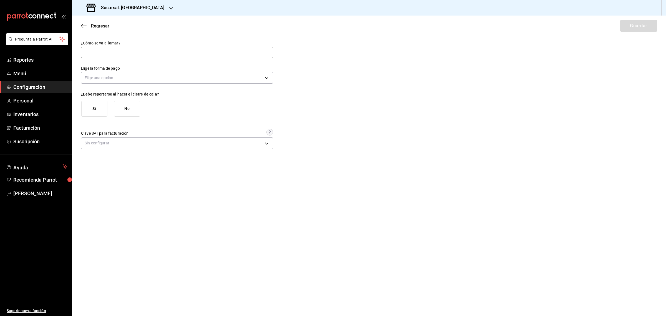
drag, startPoint x: 139, startPoint y: 49, endPoint x: 143, endPoint y: 50, distance: 4.5
click at [139, 49] on input "text" at bounding box center [177, 53] width 192 height 12
type input "Debito"
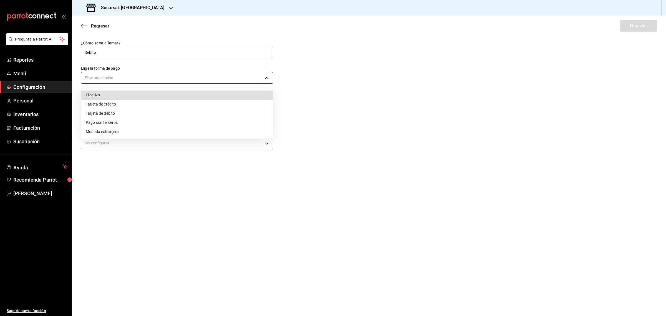
click at [107, 77] on body "Pregunta a Parrot AI Reportes Menú Configuración Personal Inventarios Facturaci…" at bounding box center [333, 158] width 666 height 316
click at [110, 114] on li "Tarjeta de débito" at bounding box center [176, 113] width 191 height 9
type input "DEBIT_CARD"
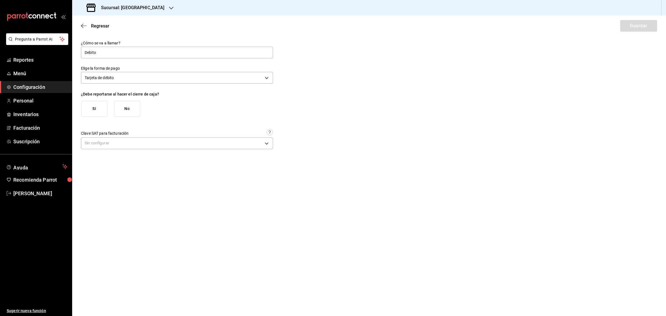
click at [94, 110] on button "Si" at bounding box center [94, 109] width 26 height 16
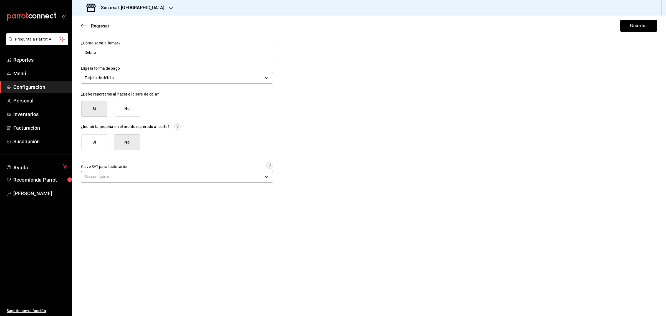
click at [139, 175] on body "Pregunta a Parrot AI Reportes Menú Configuración Personal Inventarios Facturaci…" at bounding box center [333, 158] width 666 height 316
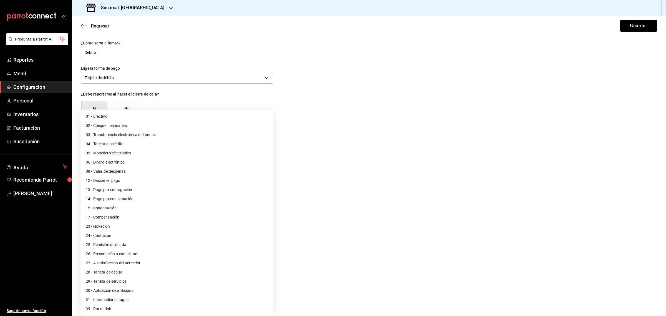
click at [145, 274] on li "28 - Tarjeta de débito" at bounding box center [176, 271] width 191 height 9
type input "28"
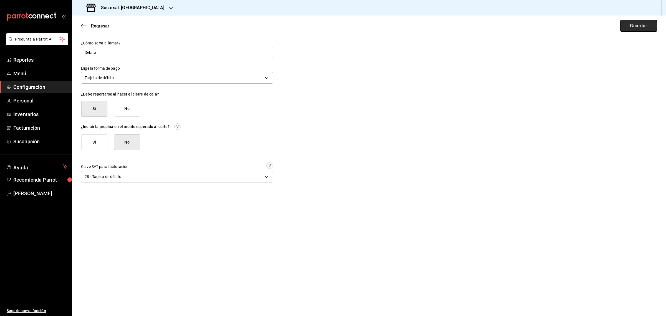
click at [637, 24] on button "Guardar" at bounding box center [638, 26] width 37 height 12
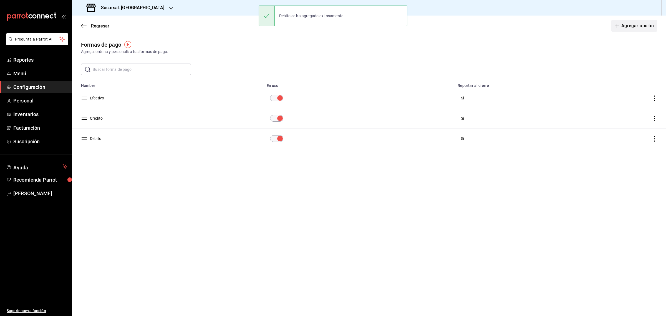
click at [628, 26] on button "Agregar opción" at bounding box center [634, 26] width 46 height 12
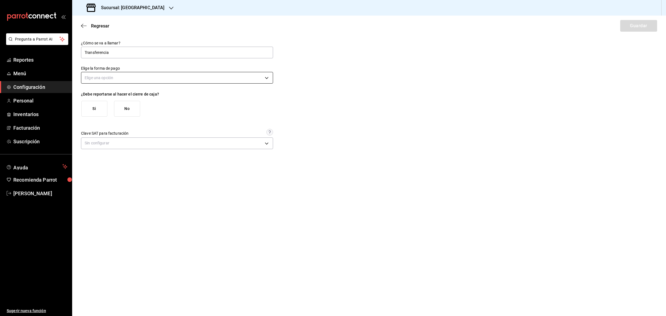
type input "Transferencia"
click at [172, 78] on body "Pregunta a Parrot AI Reportes Menú Configuración Personal Inventarios Facturaci…" at bounding box center [333, 158] width 666 height 316
click at [138, 105] on li "Tarjeta de crédito" at bounding box center [176, 104] width 191 height 9
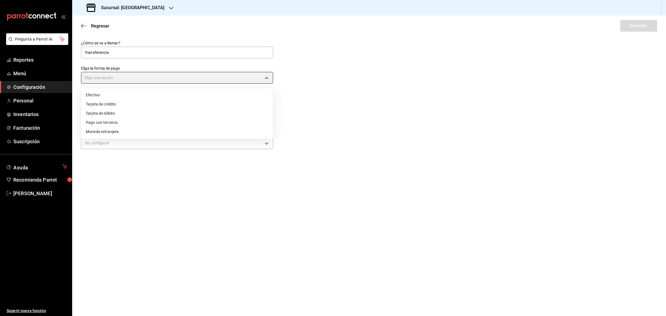
type input "CREDIT_CARD"
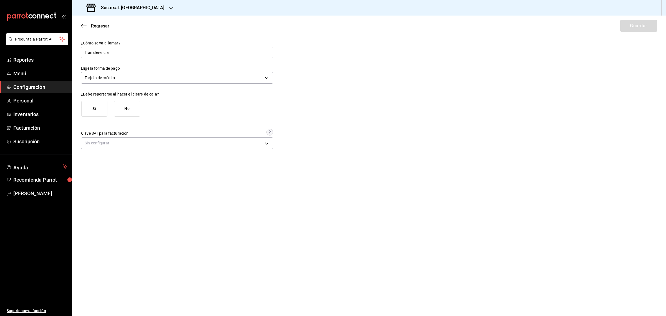
click at [97, 109] on button "Si" at bounding box center [94, 109] width 26 height 16
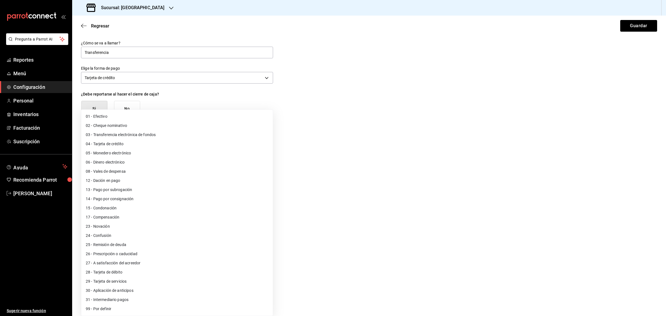
click at [129, 176] on body "Pregunta a Parrot AI Reportes Menú Configuración Personal Inventarios Facturaci…" at bounding box center [333, 158] width 666 height 316
click at [150, 138] on li "03 - Transferencia electrónica de fondos" at bounding box center [176, 134] width 191 height 9
type input "03"
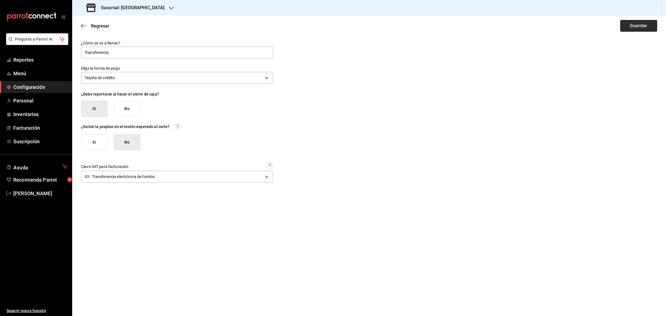
click at [628, 26] on button "Guardar" at bounding box center [638, 26] width 37 height 12
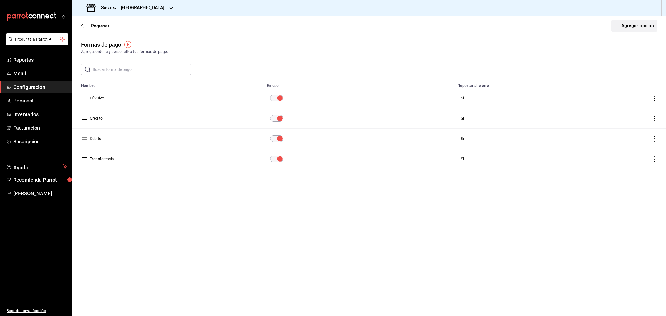
click at [620, 26] on span "button" at bounding box center [617, 26] width 7 height 4
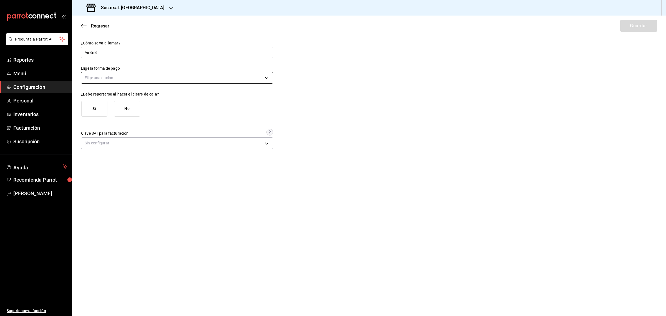
type input "AirBnB"
click at [92, 75] on body "Pregunta a Parrot AI Reportes Menú Configuración Personal Inventarios Facturaci…" at bounding box center [333, 158] width 666 height 316
click at [120, 105] on li "Tarjeta de crédito" at bounding box center [176, 104] width 191 height 9
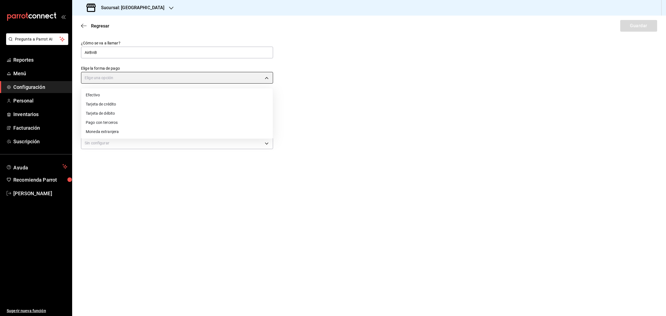
type input "CREDIT_CARD"
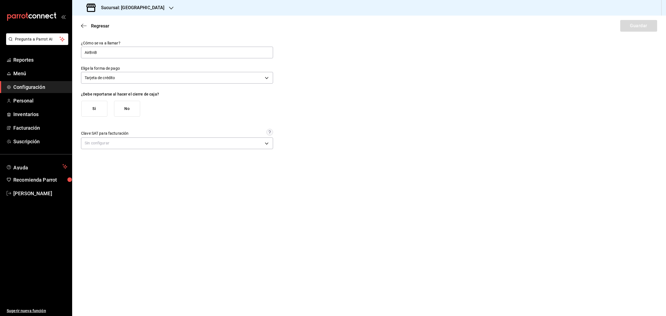
click at [92, 112] on button "Si" at bounding box center [94, 109] width 26 height 16
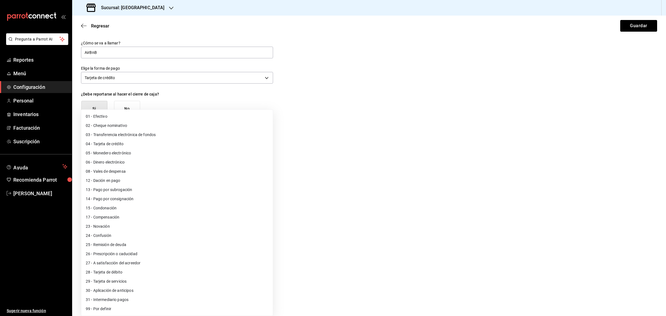
click at [120, 176] on body "Pregunta a Parrot AI Reportes Menú Configuración Personal Inventarios Facturaci…" at bounding box center [333, 158] width 666 height 316
click at [121, 146] on li "04 - Tarjeta de crédito" at bounding box center [176, 143] width 191 height 9
type input "04"
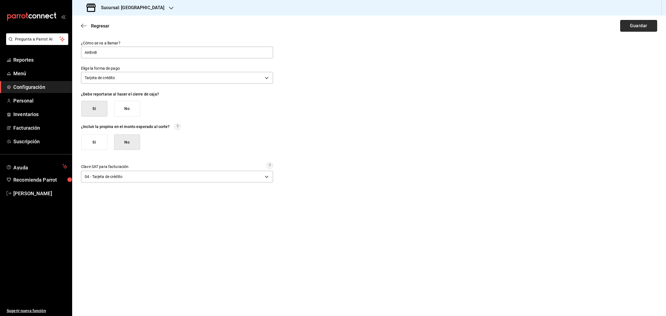
click at [630, 29] on button "Guardar" at bounding box center [638, 26] width 37 height 12
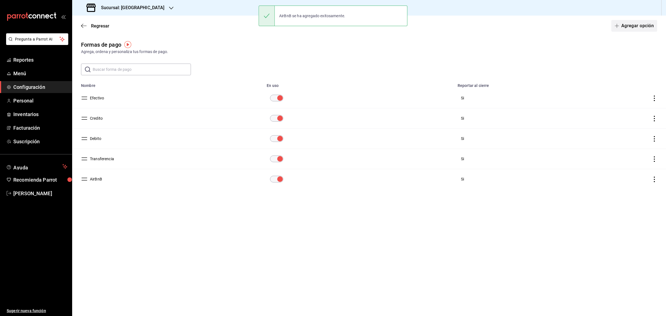
click at [627, 25] on button "Agregar opción" at bounding box center [634, 26] width 46 height 12
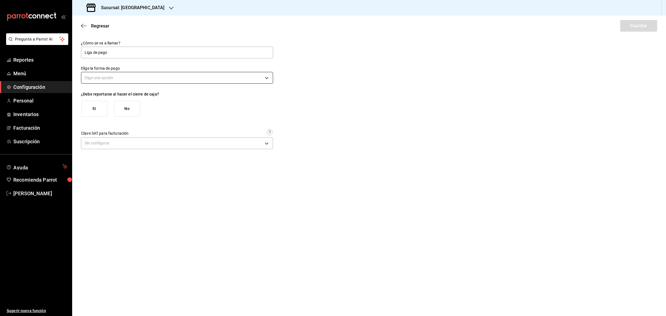
type input "Liga de pago"
click at [108, 78] on body "Pregunta a Parrot AI Reportes Menú Configuración Personal Inventarios Facturaci…" at bounding box center [333, 158] width 666 height 316
click at [112, 104] on li "Tarjeta de crédito" at bounding box center [176, 104] width 191 height 9
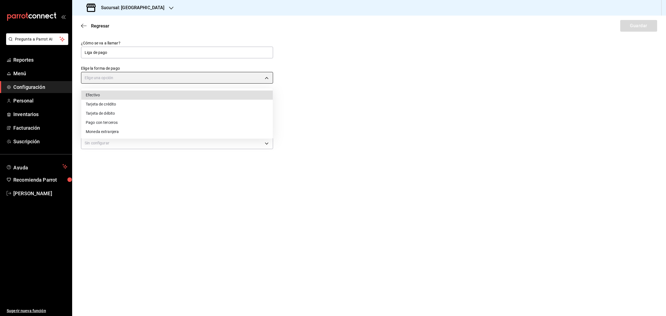
type input "CREDIT_CARD"
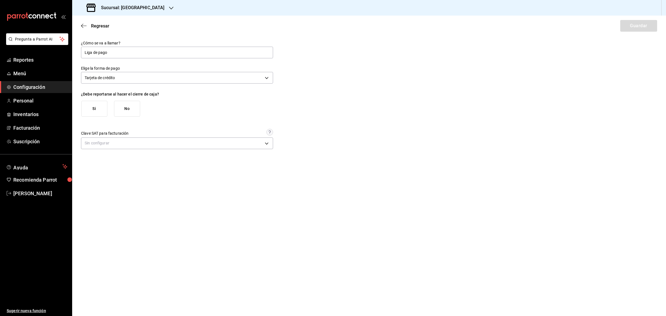
click at [97, 108] on button "Si" at bounding box center [94, 109] width 26 height 16
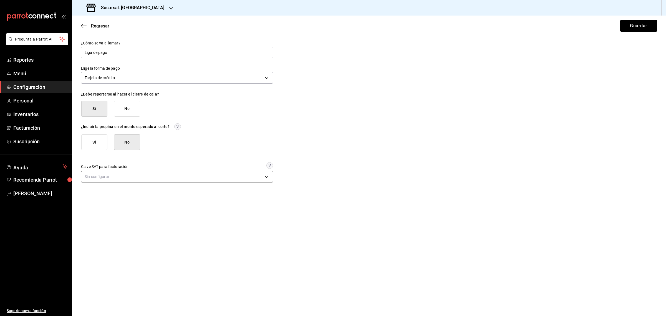
drag, startPoint x: 135, startPoint y: 170, endPoint x: 131, endPoint y: 173, distance: 5.5
click at [135, 171] on div "Clave SAT para facturación Sin configurar" at bounding box center [177, 173] width 192 height 22
click at [129, 176] on body "Pregunta a Parrot AI Reportes Menú Configuración Personal Inventarios Facturaci…" at bounding box center [333, 158] width 666 height 316
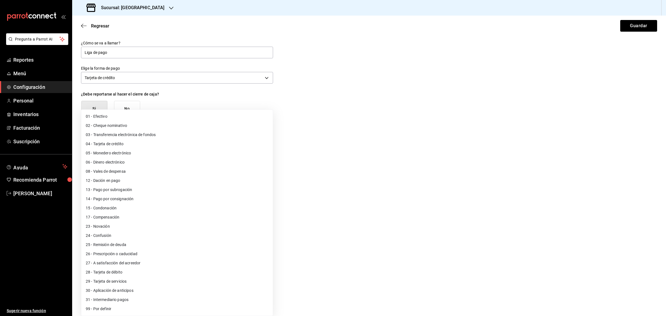
click at [143, 134] on li "03 - Transferencia electrónica de fondos" at bounding box center [176, 134] width 191 height 9
type input "03"
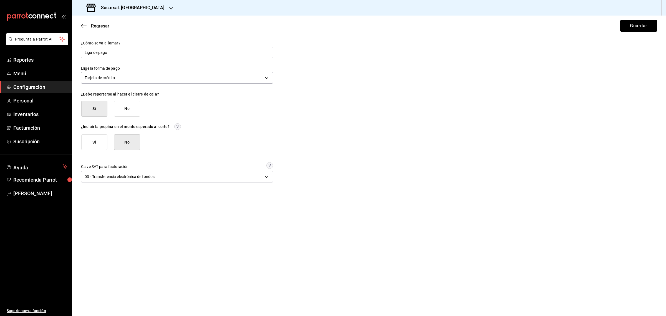
click at [643, 24] on button "Guardar" at bounding box center [638, 26] width 37 height 12
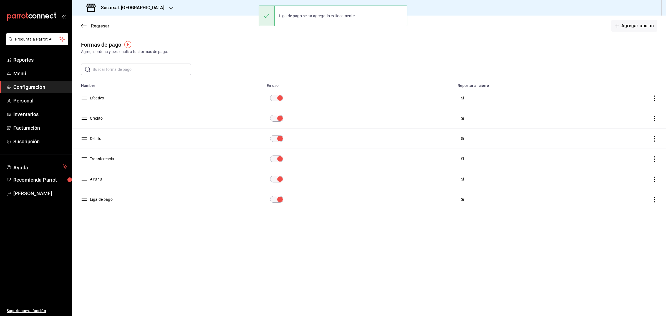
click at [83, 24] on icon "button" at bounding box center [84, 25] width 6 height 5
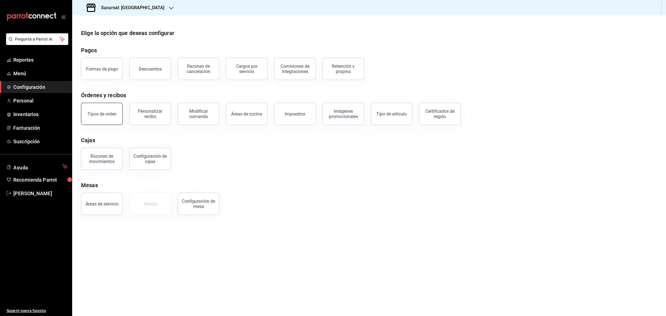
click at [96, 120] on button "Tipos de orden" at bounding box center [102, 114] width 42 height 22
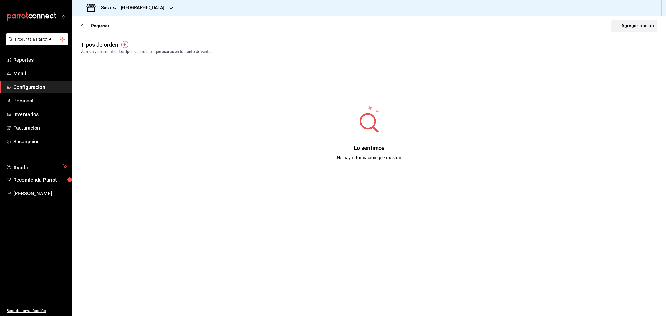
click at [619, 28] on button "Agregar opción" at bounding box center [634, 26] width 46 height 12
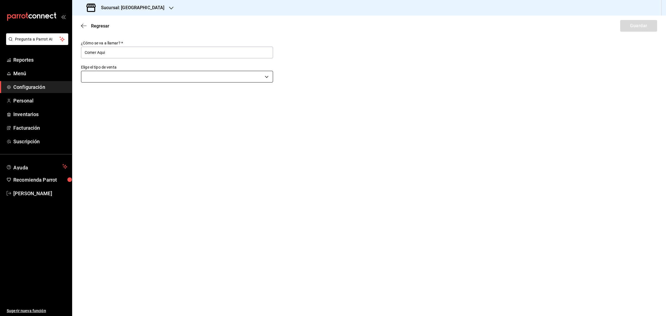
type input "Comer Aqui"
click at [105, 74] on body "Pregunta a Parrot AI Reportes Menú Configuración Personal Inventarios Facturaci…" at bounding box center [333, 158] width 666 height 316
click at [117, 105] on li "Comer aquí" at bounding box center [176, 105] width 191 height 10
type input "DINE_IN"
drag, startPoint x: 412, startPoint y: 99, endPoint x: 424, endPoint y: 91, distance: 14.0
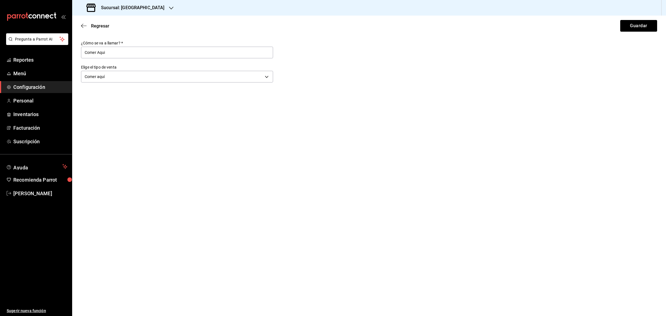
click at [412, 99] on main "Regresar Guardar ¿Cómo se va a llamar?   * Comer Aqui Elige el tipo de venta Co…" at bounding box center [368, 166] width 593 height 300
click at [641, 24] on button "Guardar" at bounding box center [638, 26] width 37 height 12
click at [84, 26] on icon "button" at bounding box center [84, 25] width 6 height 5
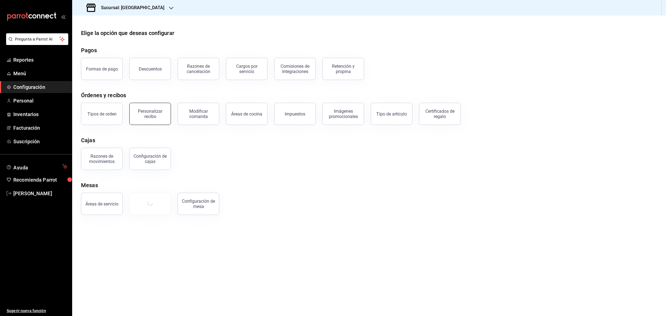
click at [161, 115] on div "Personalizar recibo" at bounding box center [150, 113] width 34 height 11
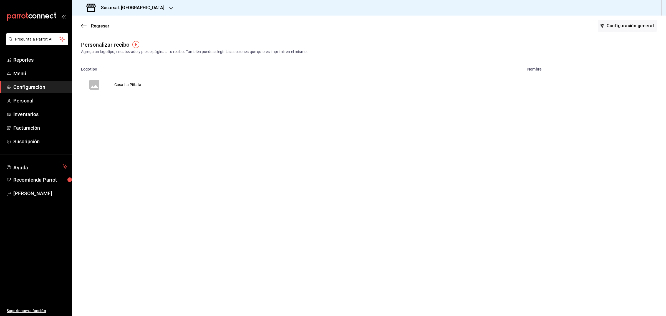
drag, startPoint x: 132, startPoint y: 88, endPoint x: 127, endPoint y: 92, distance: 7.1
click at [132, 88] on td "Casa La Piñata" at bounding box center [128, 84] width 40 height 27
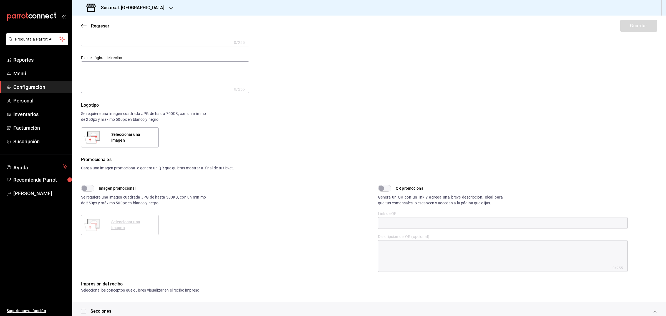
scroll to position [152, 0]
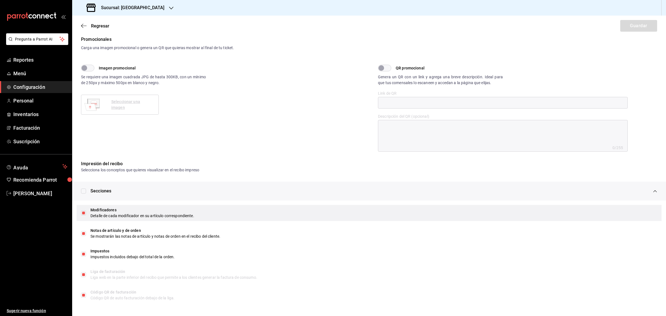
click at [83, 212] on input "checkbox" at bounding box center [83, 212] width 5 height 5
checkbox input "false"
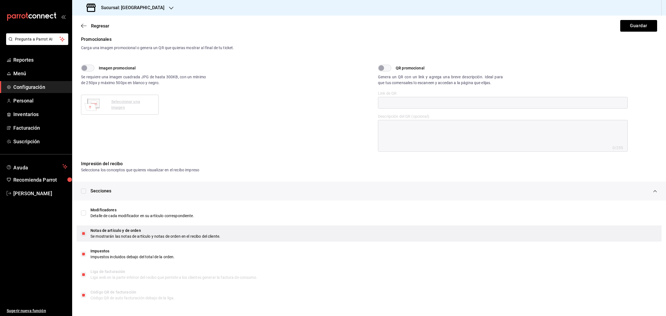
click at [82, 232] on input "checkbox" at bounding box center [83, 233] width 5 height 5
checkbox input "false"
checkbox input "true"
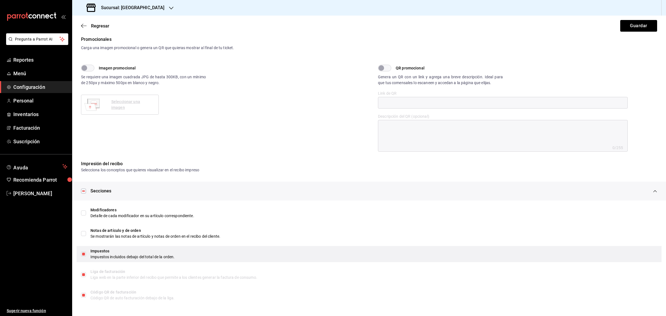
click at [84, 254] on input "checkbox" at bounding box center [83, 253] width 5 height 5
checkbox input "false"
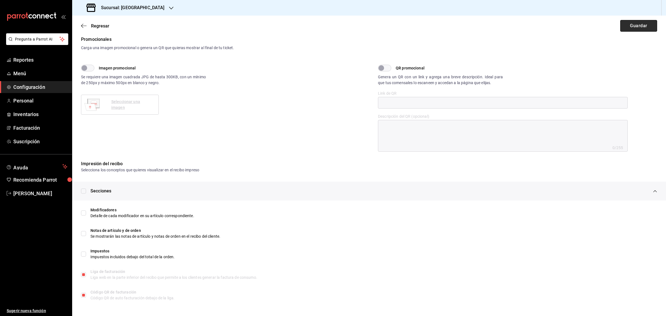
click at [624, 31] on button "Guardar" at bounding box center [638, 26] width 37 height 12
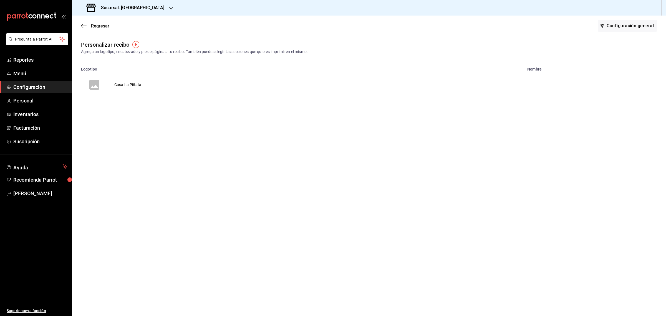
drag, startPoint x: 85, startPoint y: 24, endPoint x: 2, endPoint y: 89, distance: 105.5
click at [85, 24] on icon "button" at bounding box center [84, 25] width 6 height 5
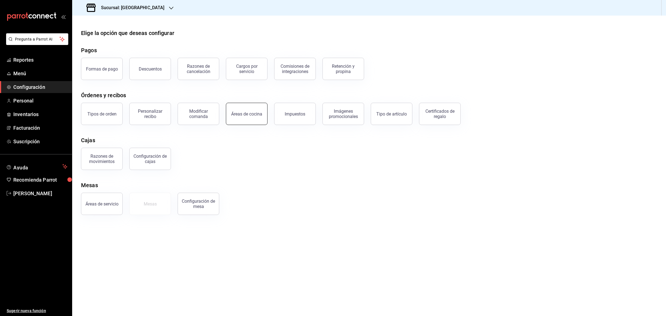
click at [246, 111] on div "Áreas de cocina" at bounding box center [246, 113] width 31 height 5
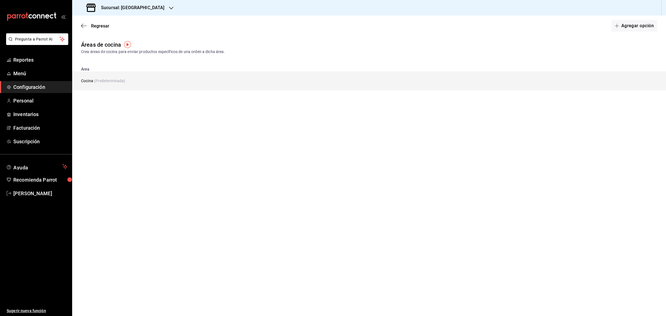
click at [100, 83] on td "Cocina (Predeterminada)" at bounding box center [307, 80] width 471 height 19
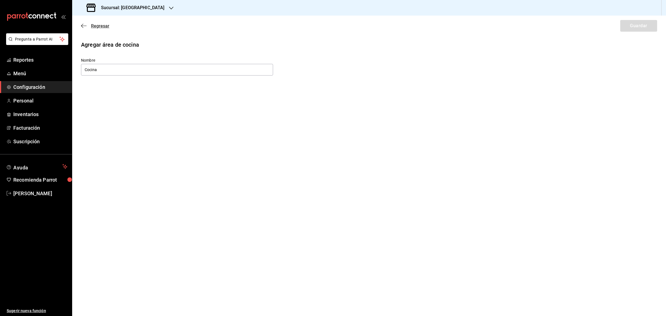
click at [84, 25] on icon "button" at bounding box center [84, 25] width 6 height 5
click at [633, 27] on button "Agregar opción" at bounding box center [634, 26] width 46 height 12
type input "Punto de venta"
click at [645, 22] on button "Guardar" at bounding box center [638, 26] width 37 height 12
click at [84, 23] on icon "button" at bounding box center [84, 25] width 6 height 5
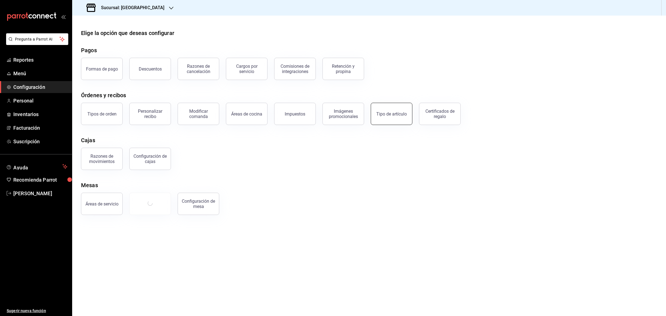
click at [391, 113] on div "Tipo de artículo" at bounding box center [391, 113] width 31 height 5
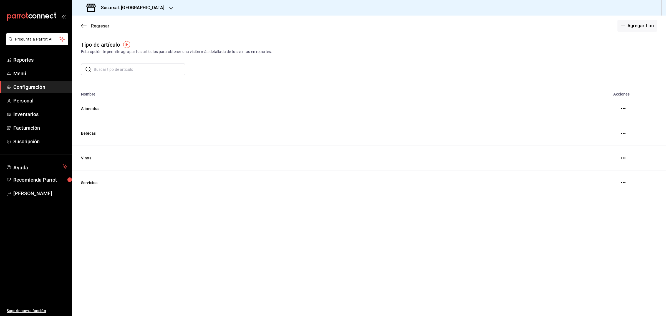
click at [92, 24] on span "Regresar" at bounding box center [100, 25] width 18 height 5
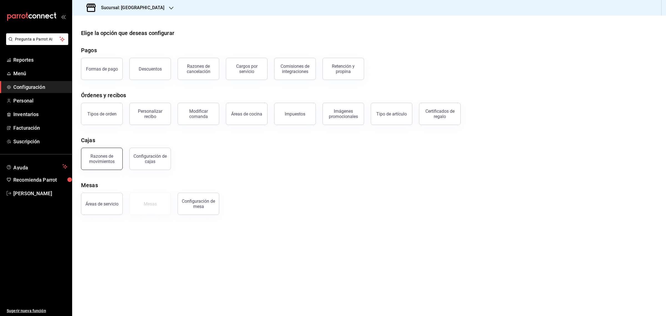
click at [107, 160] on div "Razones de movimientos" at bounding box center [102, 158] width 34 height 11
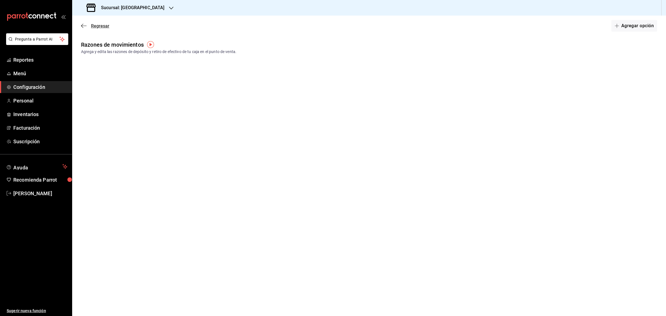
click at [82, 24] on icon "button" at bounding box center [82, 26] width 2 height 4
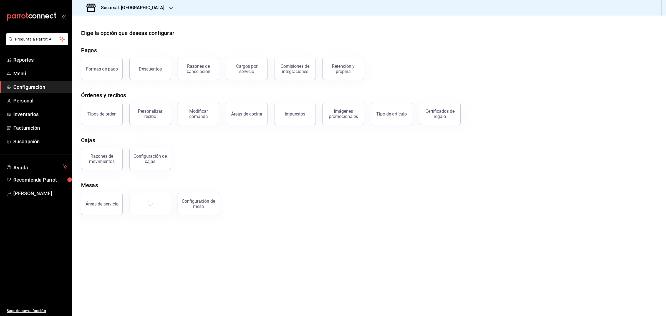
click at [144, 159] on div "Configuración de cajas" at bounding box center [150, 158] width 34 height 11
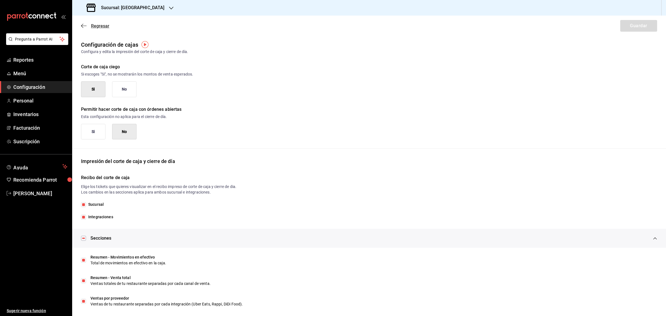
click at [83, 28] on icon "button" at bounding box center [84, 25] width 6 height 5
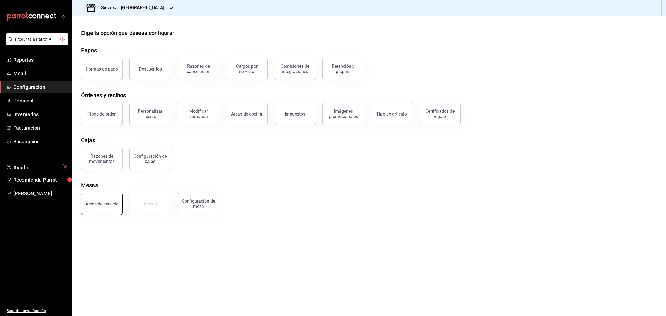
click at [105, 209] on button "Áreas de servicio" at bounding box center [102, 203] width 42 height 22
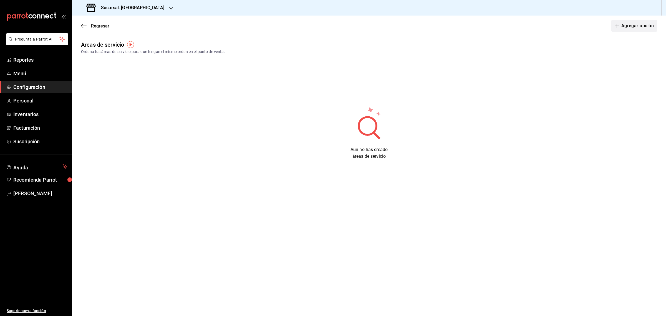
click at [637, 24] on button "Agregar opción" at bounding box center [634, 26] width 46 height 12
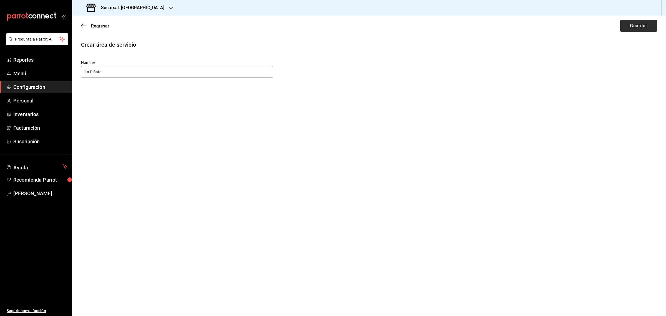
type input "La Piñata"
click at [642, 22] on button "Guardar" at bounding box center [638, 26] width 37 height 12
click at [83, 25] on icon "button" at bounding box center [84, 25] width 6 height 5
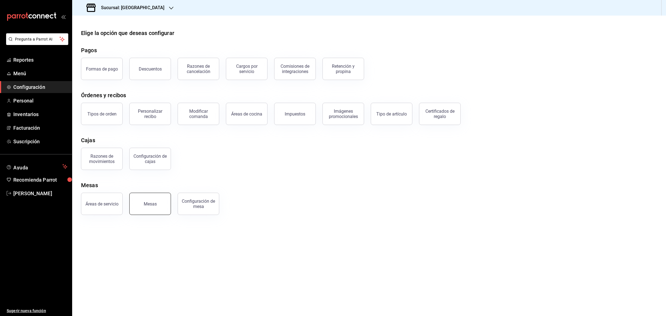
click at [146, 207] on button "Mesas" at bounding box center [150, 203] width 42 height 22
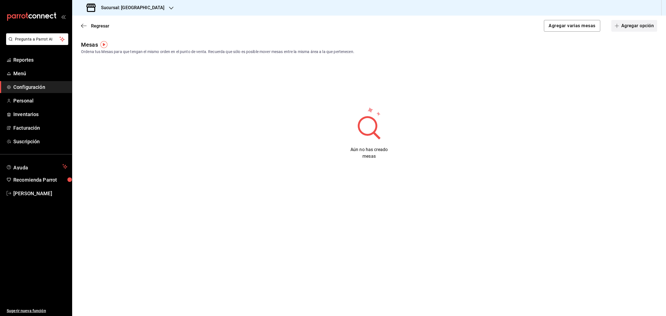
click at [634, 28] on button "Agregar opción" at bounding box center [634, 26] width 46 height 12
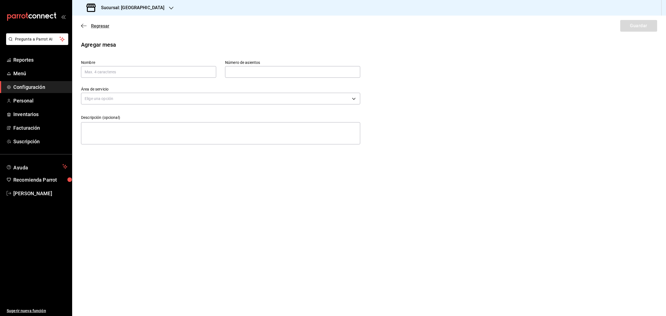
click at [85, 24] on icon "button" at bounding box center [84, 25] width 6 height 5
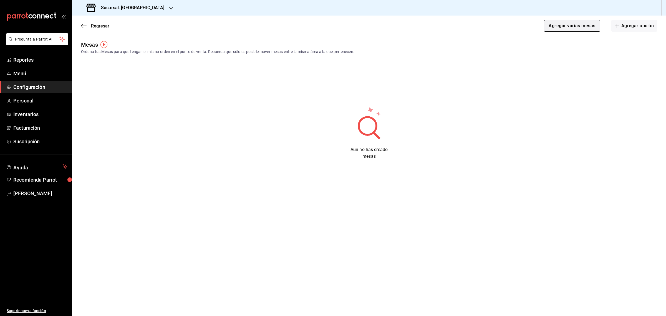
click at [567, 20] on button "Agregar varias mesas" at bounding box center [572, 26] width 56 height 12
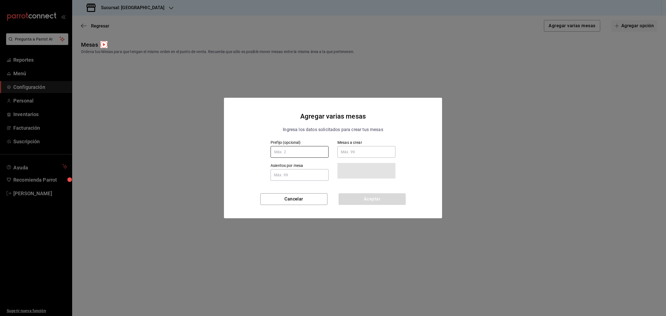
click at [288, 149] on input "text" at bounding box center [299, 152] width 58 height 12
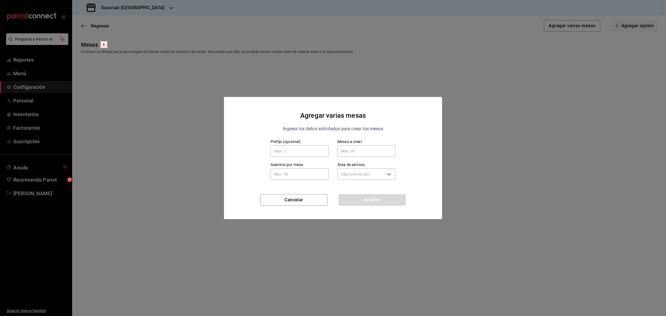
click at [366, 151] on input "text" at bounding box center [366, 150] width 58 height 11
type input "5"
click at [295, 174] on input "text" at bounding box center [299, 173] width 58 height 11
type input "1"
click at [388, 175] on body "Pregunta a Parrot AI Reportes Menú Configuración Personal Inventarios Facturaci…" at bounding box center [333, 158] width 666 height 316
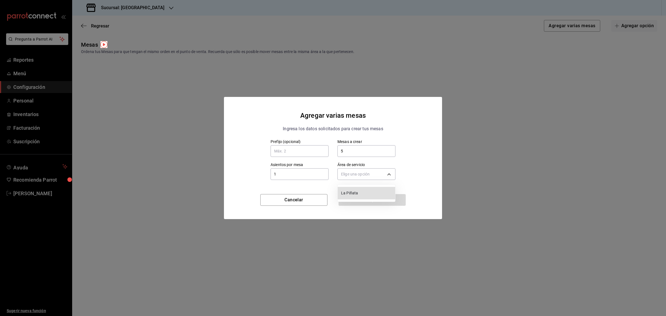
click at [363, 193] on span "La Piñata" at bounding box center [367, 193] width 52 height 6
type input "5a19c971-3f83-4f3c-9844-3c8739a1e767"
click at [357, 200] on button "Aceptar" at bounding box center [371, 200] width 67 height 12
click at [296, 199] on button "Cancelar" at bounding box center [293, 200] width 67 height 12
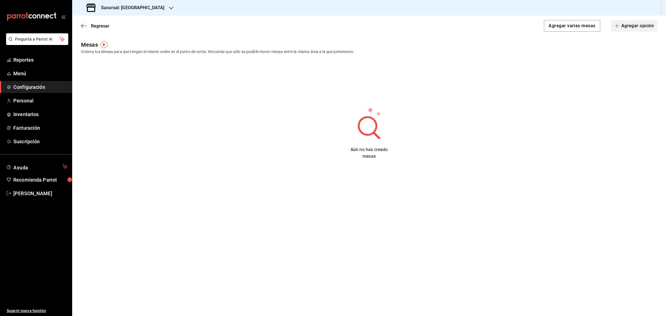
click at [634, 27] on button "Agregar opción" at bounding box center [634, 26] width 46 height 12
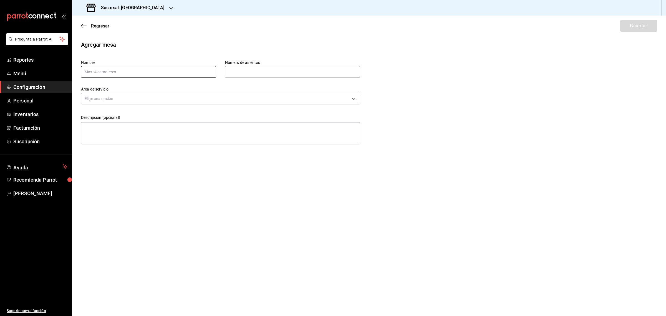
click at [136, 72] on input "text" at bounding box center [148, 72] width 135 height 12
type input "1"
click at [246, 73] on input "text" at bounding box center [292, 71] width 135 height 11
type input "1"
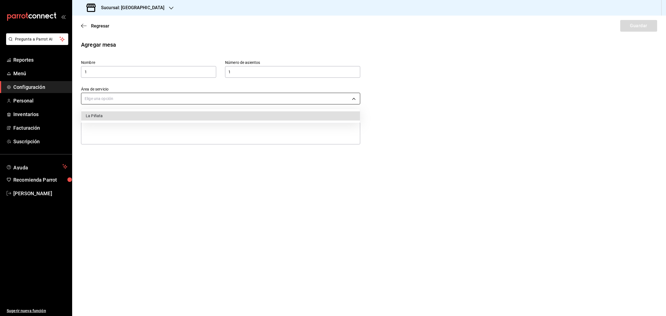
click at [126, 101] on body "Pregunta a Parrot AI Reportes Menú Configuración Personal Inventarios Facturaci…" at bounding box center [333, 158] width 666 height 316
click at [122, 116] on li "La Piñata" at bounding box center [220, 115] width 278 height 9
type input "5a19c971-3f83-4f3c-9844-3c8739a1e767"
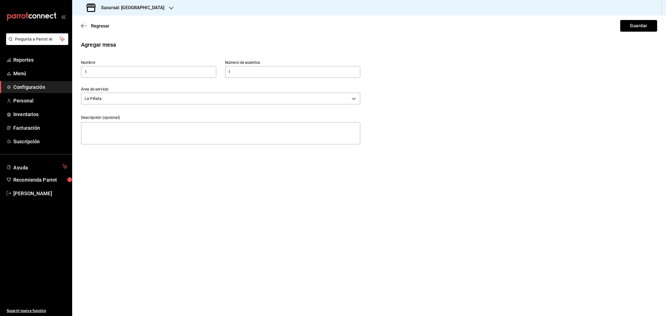
click at [630, 30] on button "Guardar" at bounding box center [638, 26] width 37 height 12
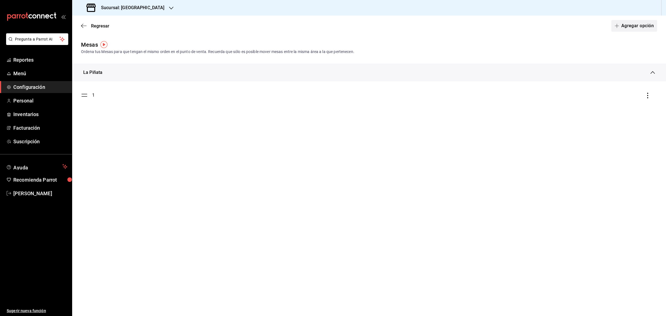
click at [627, 28] on button "Agregar opción" at bounding box center [634, 26] width 46 height 12
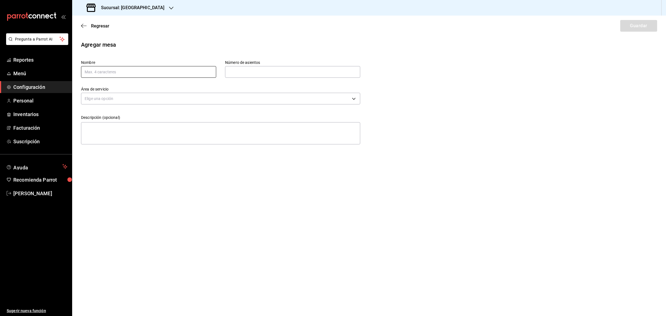
click at [108, 72] on input "text" at bounding box center [148, 72] width 135 height 12
type input "2"
click at [235, 70] on input "text" at bounding box center [292, 71] width 135 height 11
type input "1"
click at [118, 100] on body "Pregunta a Parrot AI Reportes Menú Configuración Personal Inventarios Facturaci…" at bounding box center [333, 158] width 666 height 316
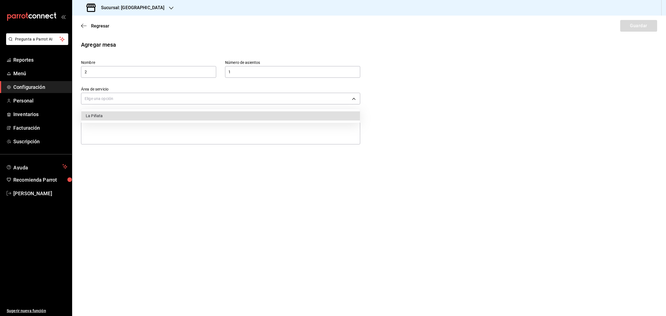
click at [101, 120] on li "La Piñata" at bounding box center [220, 115] width 278 height 9
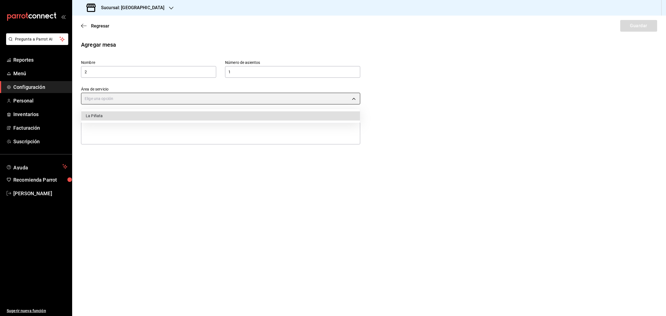
type input "5a19c971-3f83-4f3c-9844-3c8739a1e767"
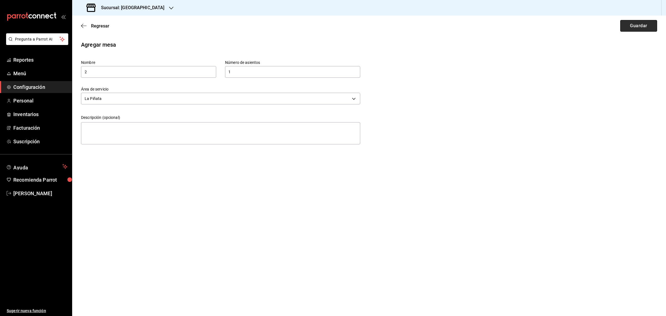
click at [639, 27] on button "Guardar" at bounding box center [638, 26] width 37 height 12
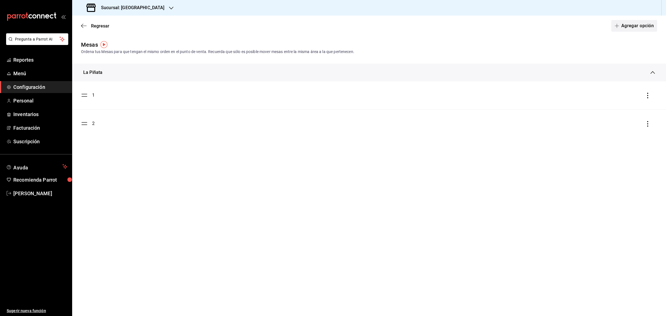
click at [629, 22] on button "Agregar opción" at bounding box center [634, 26] width 46 height 12
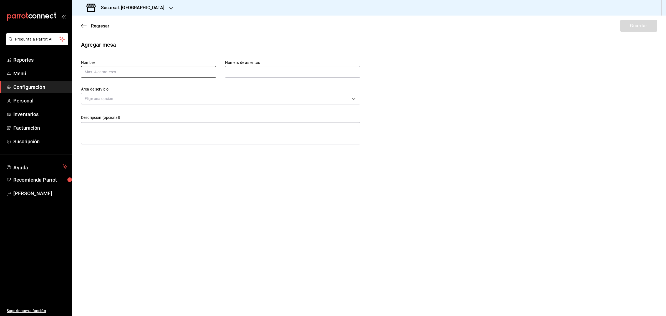
click at [99, 74] on input "text" at bounding box center [148, 72] width 135 height 12
type input "3"
click at [232, 70] on input "text" at bounding box center [292, 71] width 135 height 11
type input "1"
click at [121, 102] on body "Pregunta a Parrot AI Reportes Menú Configuración Personal Inventarios Facturaci…" at bounding box center [333, 158] width 666 height 316
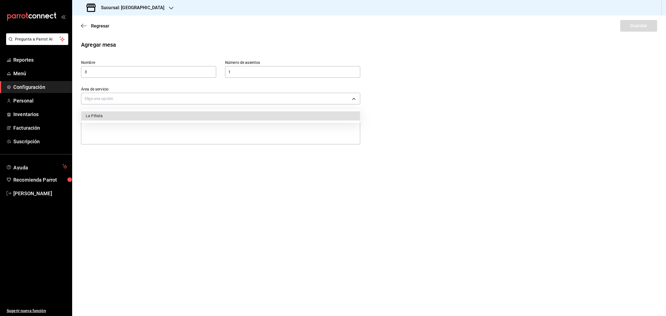
click at [120, 115] on li "La Piñata" at bounding box center [220, 115] width 278 height 9
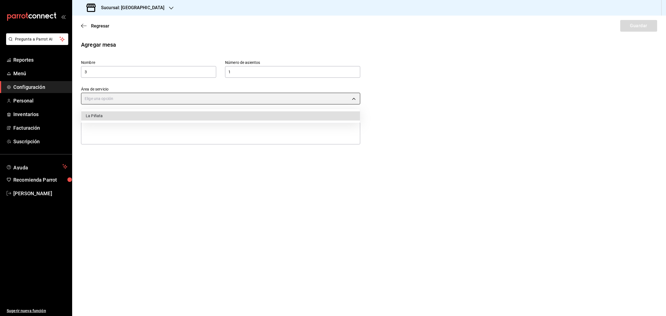
type input "5a19c971-3f83-4f3c-9844-3c8739a1e767"
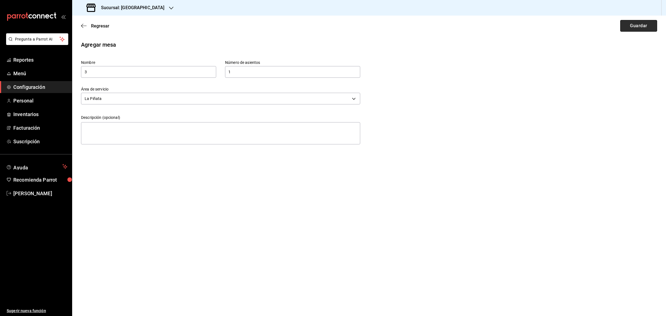
click at [640, 24] on button "Guardar" at bounding box center [638, 26] width 37 height 12
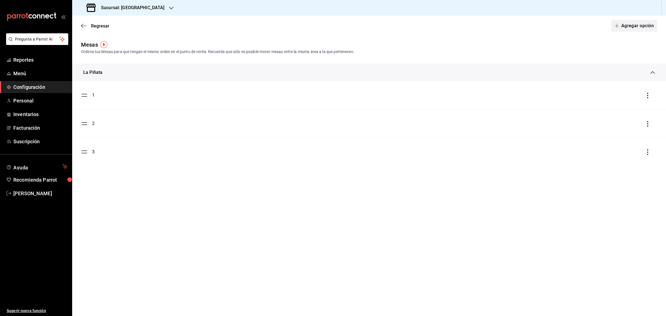
click at [619, 27] on span "button" at bounding box center [617, 26] width 7 height 4
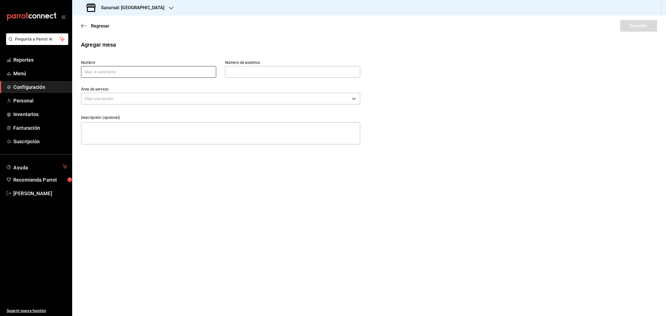
click at [125, 75] on input "text" at bounding box center [148, 72] width 135 height 12
type input "4"
click at [253, 68] on input "text" at bounding box center [292, 71] width 135 height 11
type input "1"
click at [141, 99] on body "Pregunta a Parrot AI Reportes Menú Configuración Personal Inventarios Facturaci…" at bounding box center [333, 158] width 666 height 316
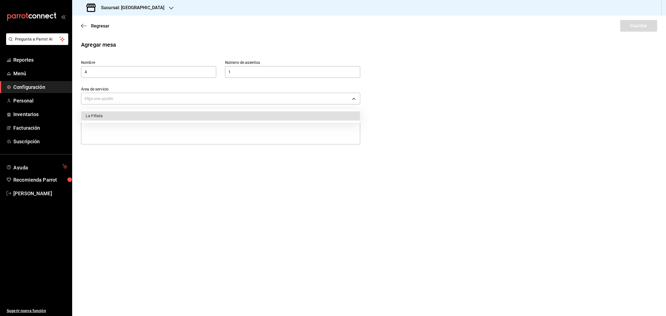
click at [107, 115] on li "La Piñata" at bounding box center [220, 115] width 278 height 9
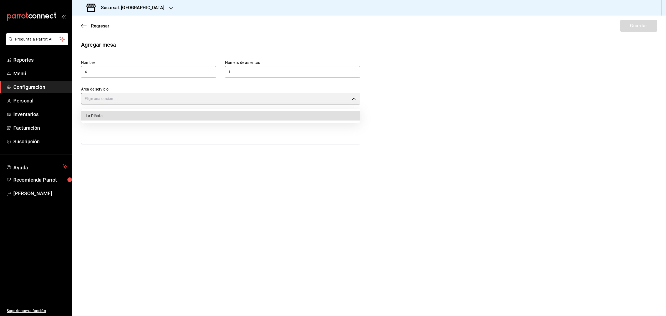
type input "5a19c971-3f83-4f3c-9844-3c8739a1e767"
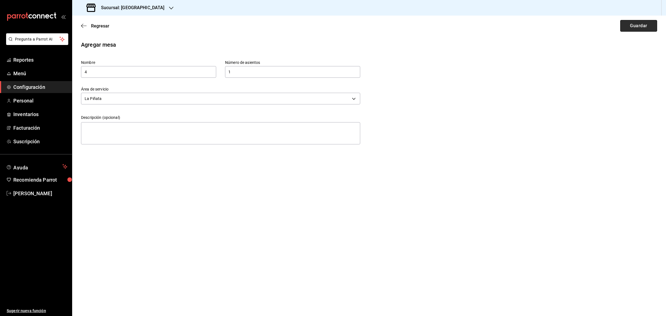
click at [632, 22] on button "Guardar" at bounding box center [638, 26] width 37 height 12
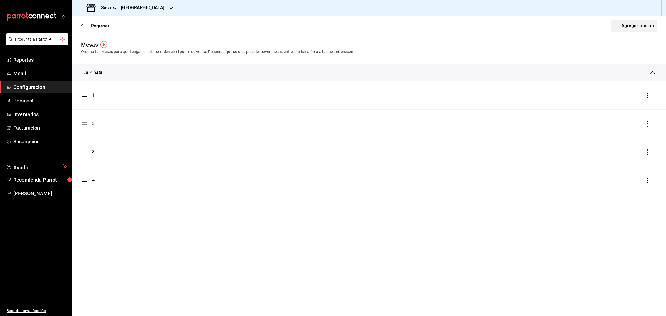
click at [632, 24] on button "Agregar opción" at bounding box center [634, 26] width 46 height 12
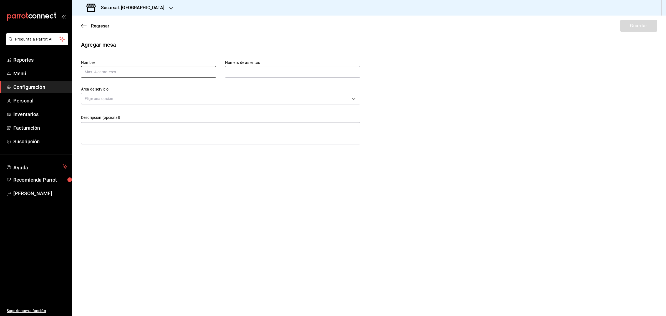
click at [110, 71] on input "text" at bounding box center [148, 72] width 135 height 12
type input "5"
type input "1"
click at [130, 96] on body "Pregunta a Parrot AI Reportes Menú Configuración Personal Inventarios Facturaci…" at bounding box center [333, 158] width 666 height 316
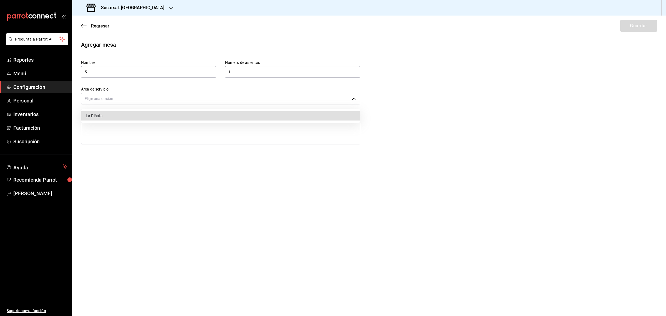
click at [96, 114] on li "La Piñata" at bounding box center [220, 115] width 278 height 9
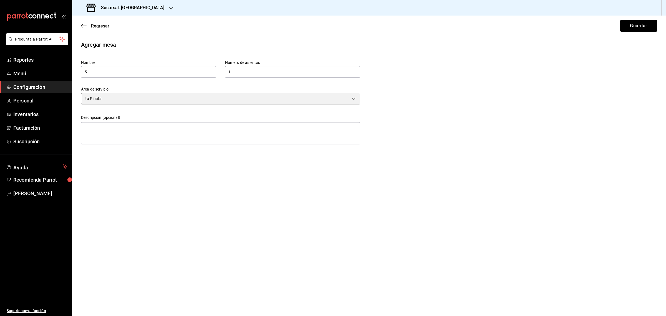
type input "5a19c971-3f83-4f3c-9844-3c8739a1e767"
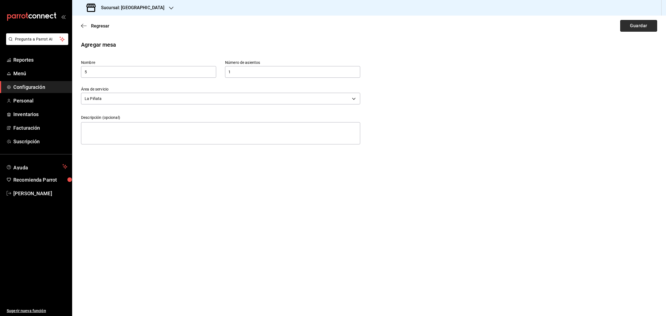
click at [645, 22] on button "Guardar" at bounding box center [638, 26] width 37 height 12
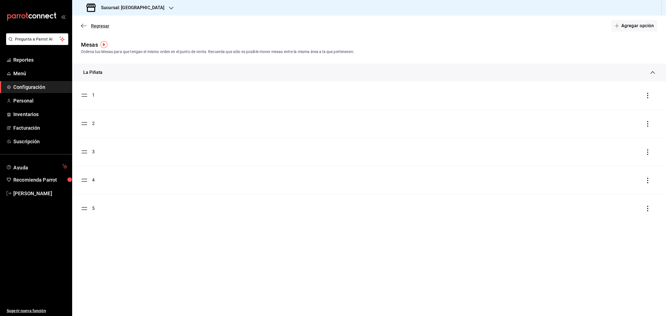
click at [85, 23] on span "Regresar" at bounding box center [95, 25] width 28 height 5
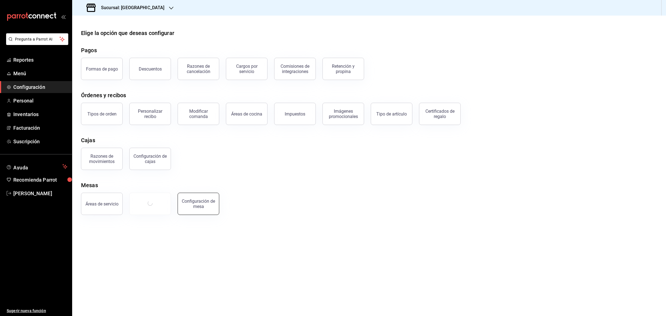
click at [204, 209] on button "Configuración de mesa" at bounding box center [198, 203] width 42 height 22
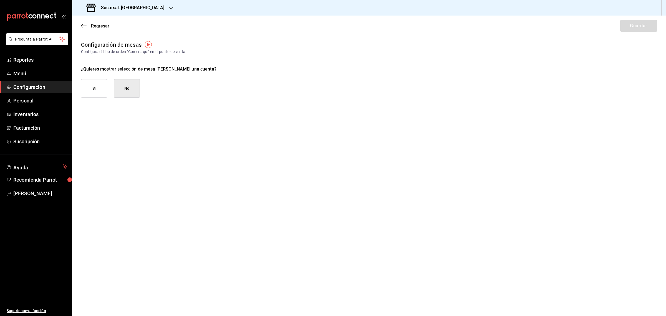
drag, startPoint x: 89, startPoint y: 91, endPoint x: 90, endPoint y: 101, distance: 9.8
click at [89, 91] on button "Si" at bounding box center [94, 88] width 26 height 19
checkbox input "true"
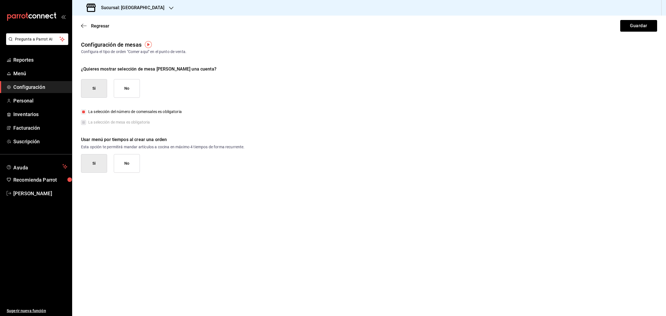
click at [132, 159] on button "No" at bounding box center [127, 163] width 26 height 19
click at [642, 21] on button "Guardar" at bounding box center [638, 26] width 37 height 12
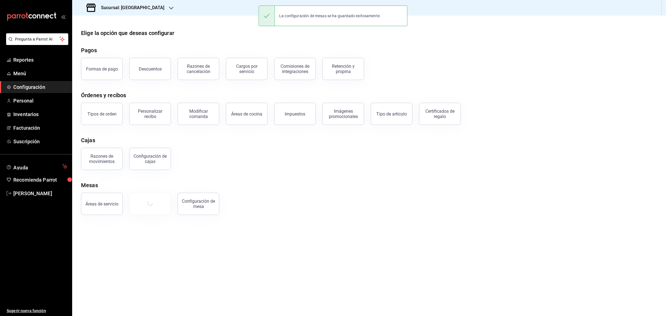
click at [316, 186] on div "Áreas de servicio Configuración de mesa" at bounding box center [365, 200] width 582 height 29
click at [21, 74] on span "Menú" at bounding box center [40, 73] width 54 height 7
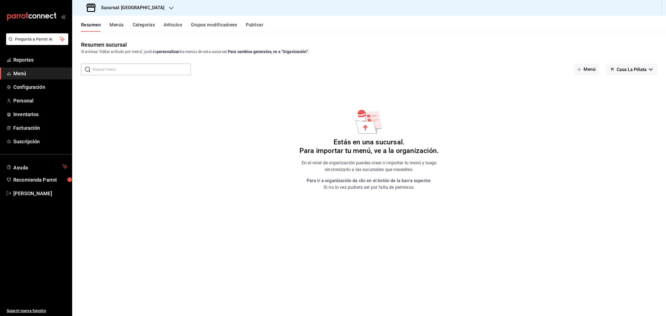
click at [144, 6] on h3 "Sucursal: [GEOGRAPHIC_DATA]" at bounding box center [131, 7] width 68 height 7
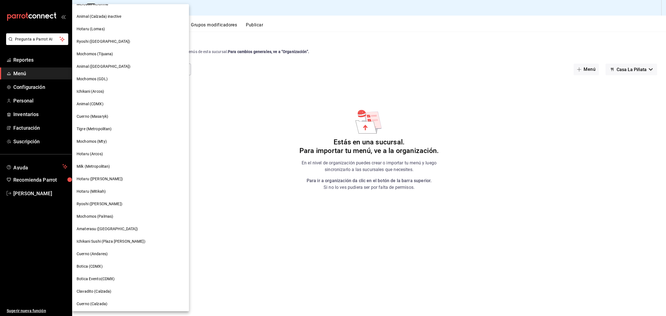
scroll to position [283, 0]
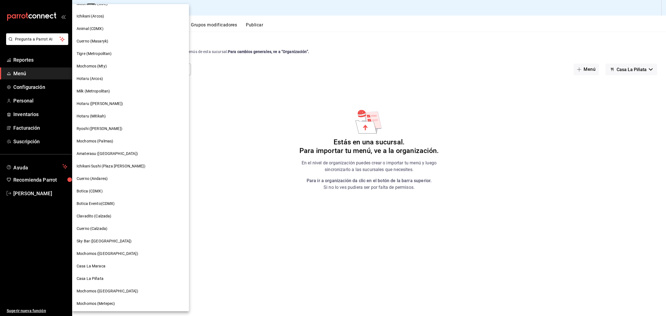
click at [102, 266] on span "Casa La Maraca" at bounding box center [91, 266] width 29 height 6
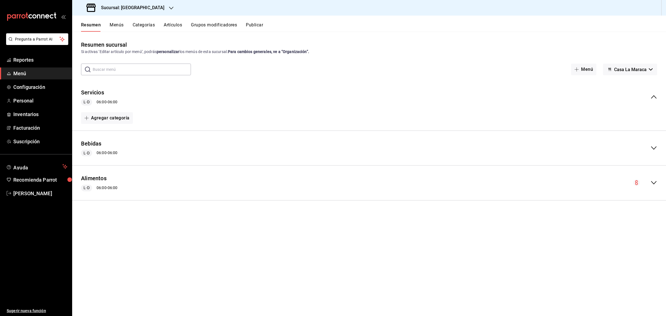
drag, startPoint x: 653, startPoint y: 146, endPoint x: 654, endPoint y: 159, distance: 13.1
click at [653, 146] on icon "collapse-menu-row" at bounding box center [653, 147] width 7 height 7
click at [652, 197] on icon "collapse-menu-row" at bounding box center [653, 198] width 7 height 7
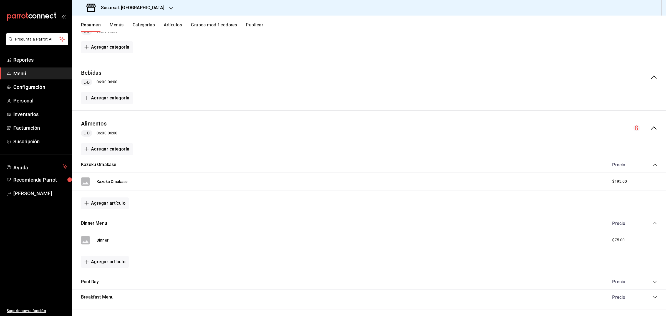
scroll to position [76, 0]
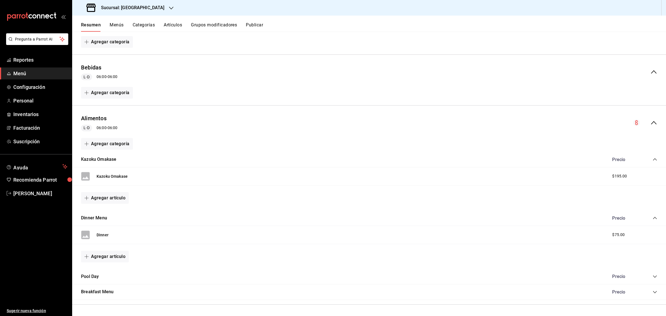
click at [652, 276] on icon "collapse-category-row" at bounding box center [654, 276] width 4 height 4
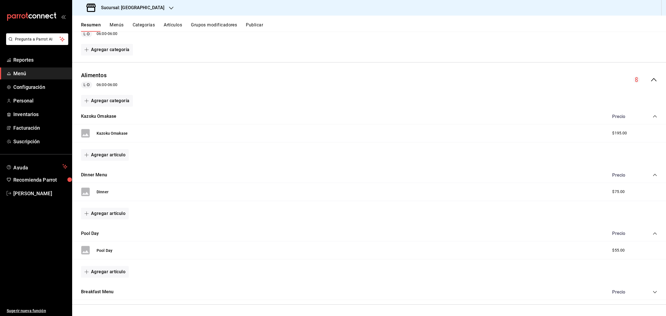
scroll to position [119, 0]
click at [652, 291] on icon "collapse-category-row" at bounding box center [654, 292] width 4 height 4
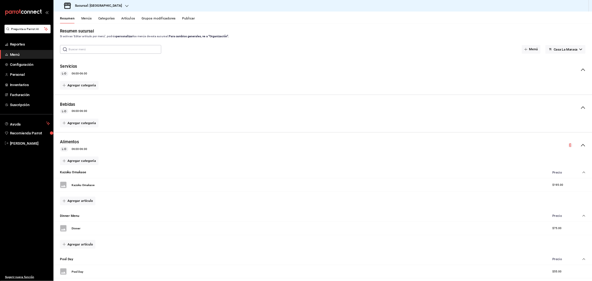
scroll to position [0, 0]
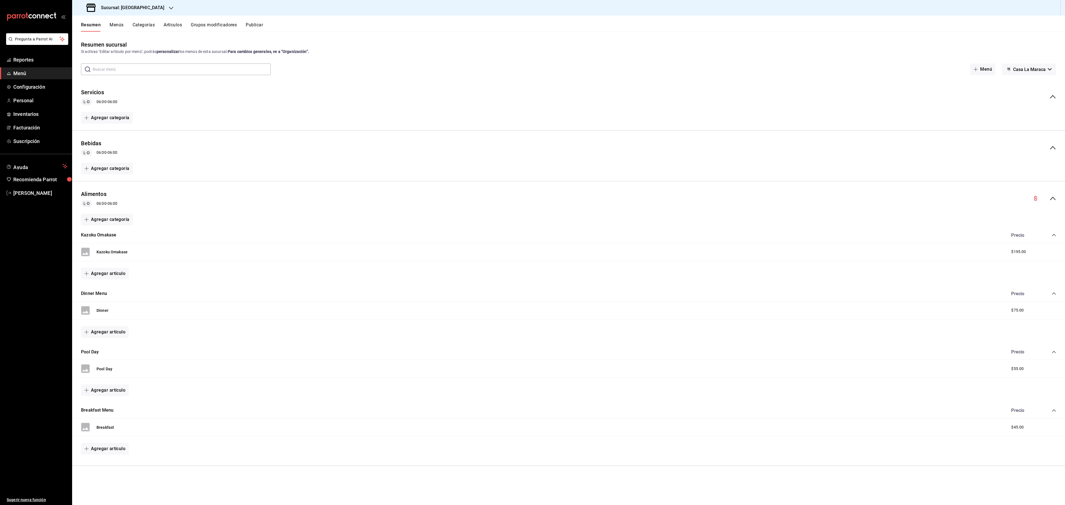
click at [150, 10] on h3 "Sucursal: [GEOGRAPHIC_DATA]" at bounding box center [131, 7] width 68 height 7
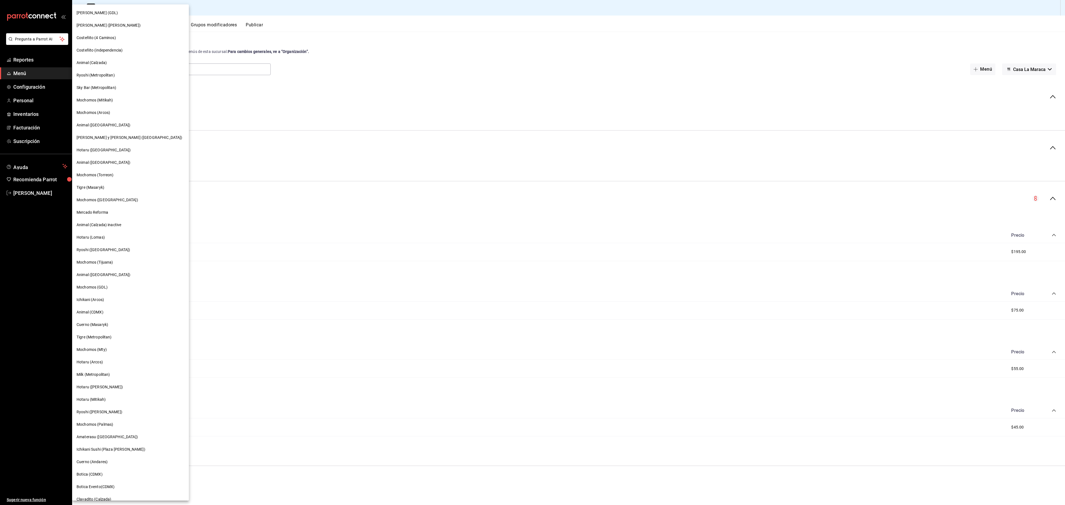
click at [198, 4] on div at bounding box center [532, 252] width 1065 height 505
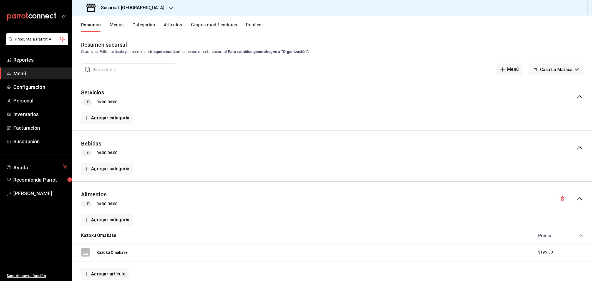
click at [139, 8] on h3 "Sucursal: [GEOGRAPHIC_DATA]" at bounding box center [131, 7] width 68 height 7
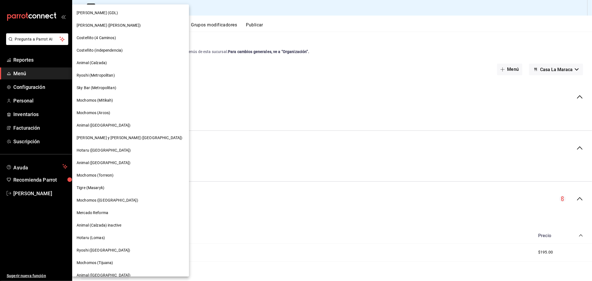
click at [223, 64] on div at bounding box center [296, 140] width 592 height 281
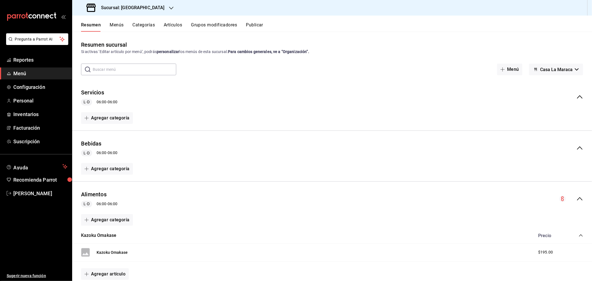
click at [115, 25] on button "Menús" at bounding box center [117, 26] width 14 height 9
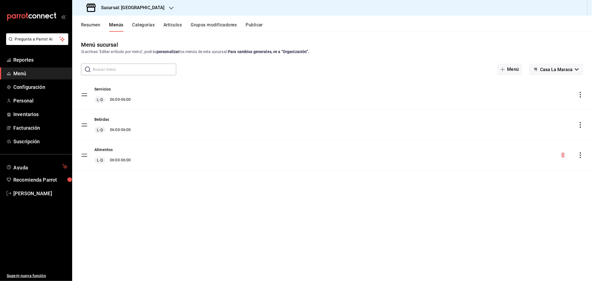
drag, startPoint x: 144, startPoint y: 27, endPoint x: 0, endPoint y: 158, distance: 194.4
click at [144, 28] on button "Categorías" at bounding box center [143, 26] width 22 height 9
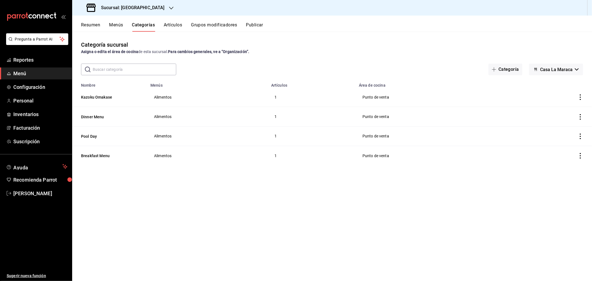
click at [173, 24] on button "Artículos" at bounding box center [173, 26] width 18 height 9
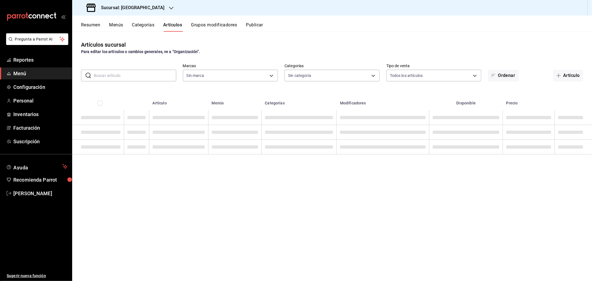
type input "06a0de65-89f9-446e-83ce-314a75ea4efa"
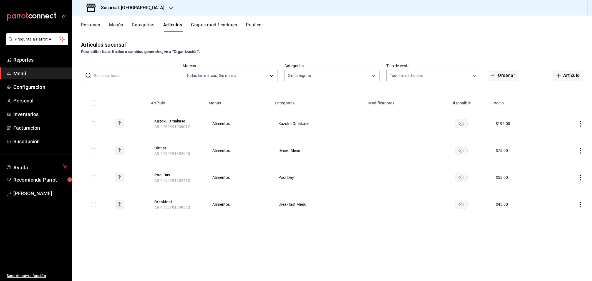
type input "4c7ae705-873e-4b70-99a9-e9368283481b,e0ad601f-978b-46f5-acbd-975c1583301e,f4102…"
click at [217, 24] on button "Grupos modificadores" at bounding box center [214, 26] width 46 height 9
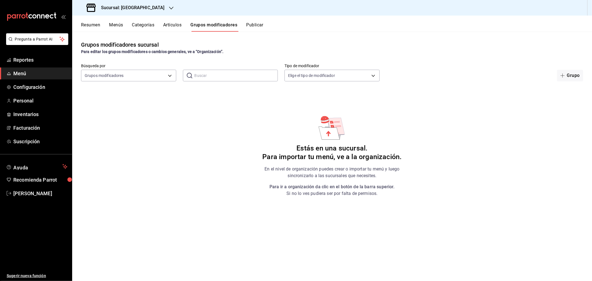
click at [93, 25] on button "Resumen" at bounding box center [90, 26] width 19 height 9
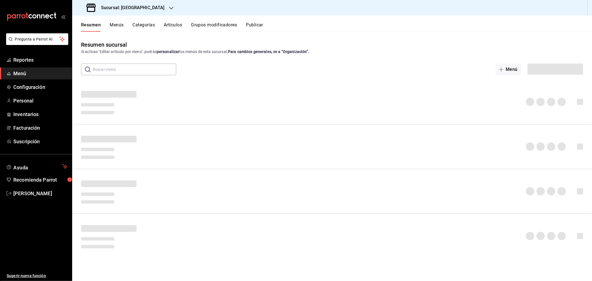
click at [118, 22] on button "Menús" at bounding box center [117, 26] width 14 height 9
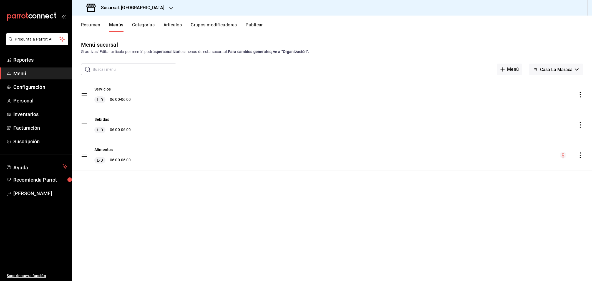
click at [228, 129] on div "Bebidas L-D 06:00 - 06:00" at bounding box center [331, 125] width 519 height 30
click at [106, 121] on button "Bebidas" at bounding box center [101, 119] width 15 height 6
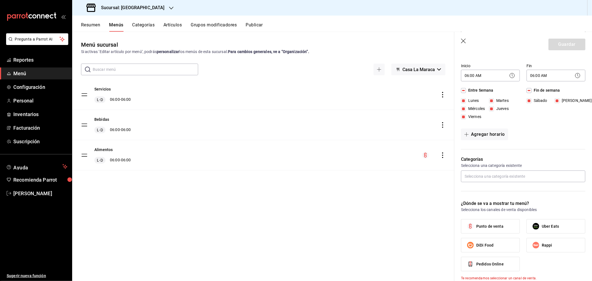
scroll to position [154, 0]
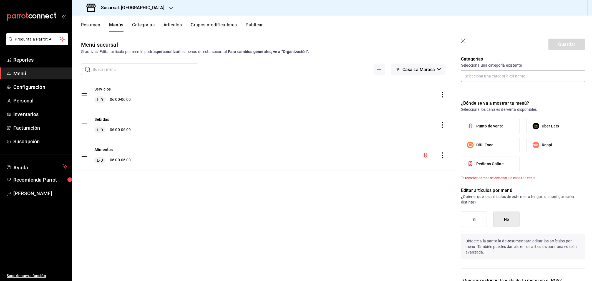
click at [493, 126] on span "Punto de venta" at bounding box center [489, 126] width 27 height 6
click at [476, 126] on input "Punto de venta" at bounding box center [470, 126] width 12 height 12
checkbox input "true"
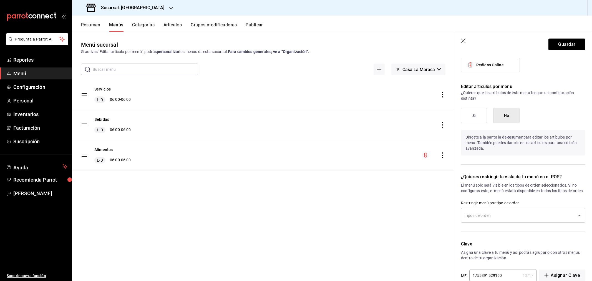
scroll to position [270, 0]
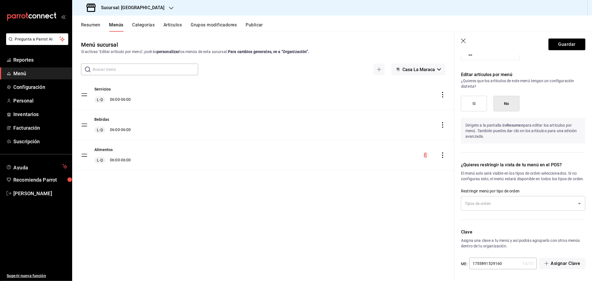
click at [531, 209] on div "​" at bounding box center [523, 203] width 124 height 15
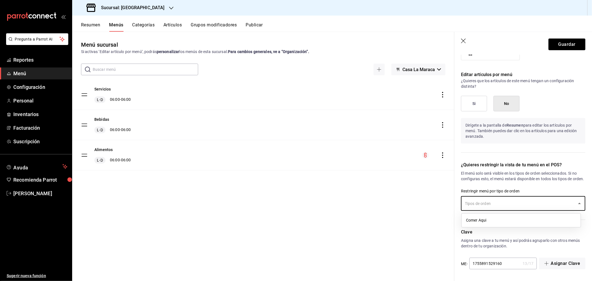
click at [529, 220] on li "Comer Aqui" at bounding box center [520, 219] width 119 height 9
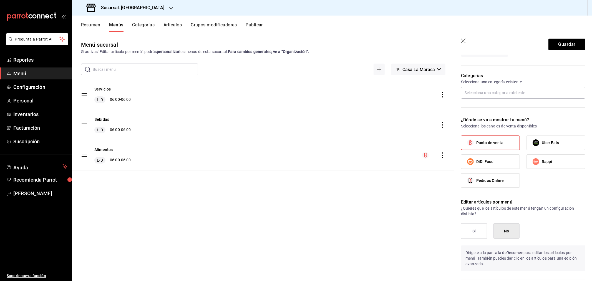
scroll to position [86, 0]
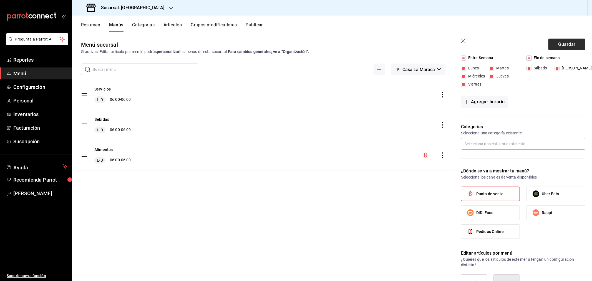
click at [566, 42] on button "Guardar" at bounding box center [566, 45] width 37 height 12
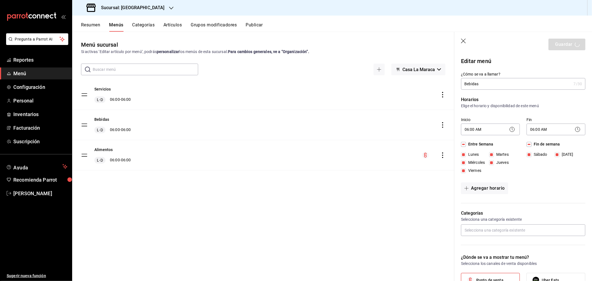
scroll to position [86, 0]
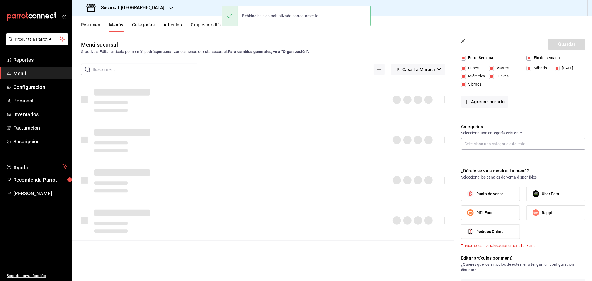
checkbox input "false"
type input "1756166236084"
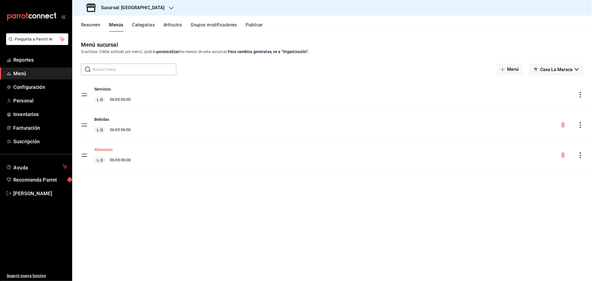
click at [103, 150] on button "Alimentos" at bounding box center [103, 150] width 18 height 6
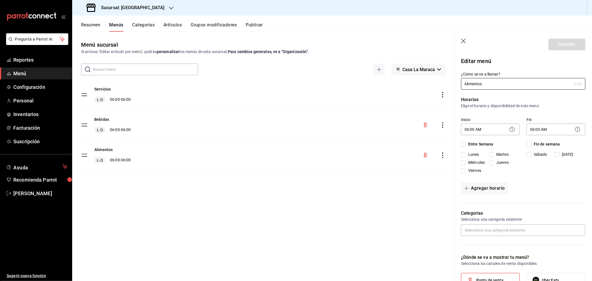
checkbox input "true"
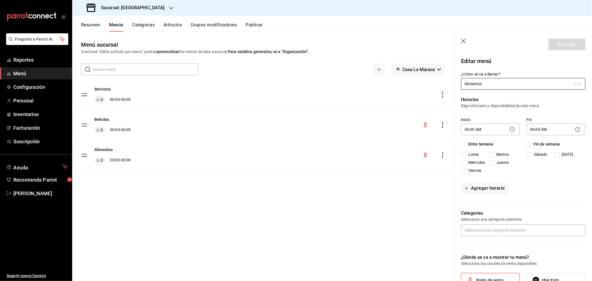
checkbox input "true"
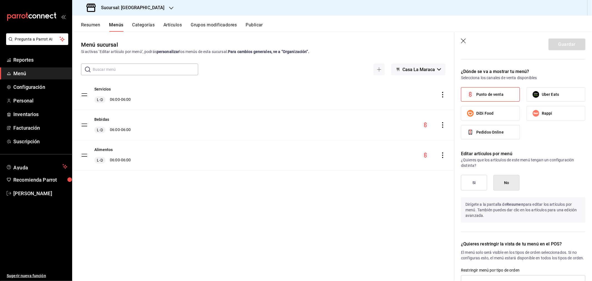
scroll to position [331, 0]
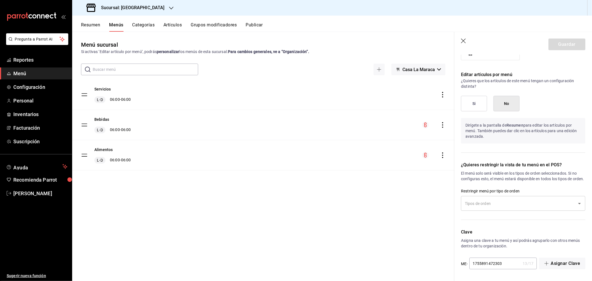
click at [478, 207] on input "text" at bounding box center [518, 203] width 111 height 10
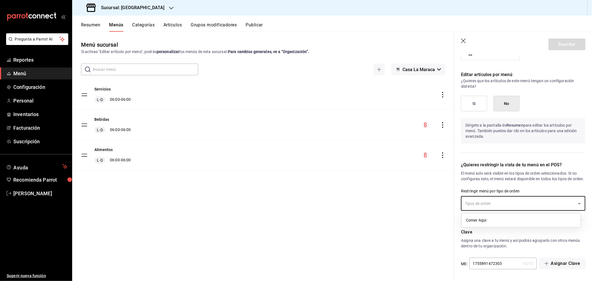
click at [482, 219] on li "Comer Aqui" at bounding box center [520, 219] width 119 height 9
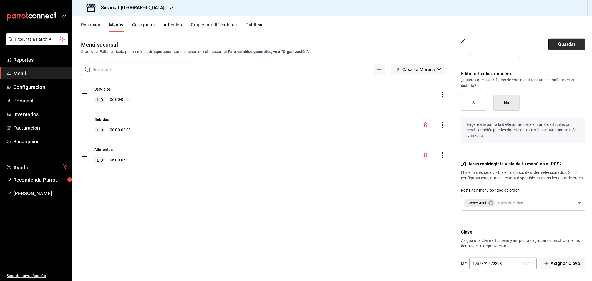
click at [571, 46] on button "Guardar" at bounding box center [566, 45] width 37 height 12
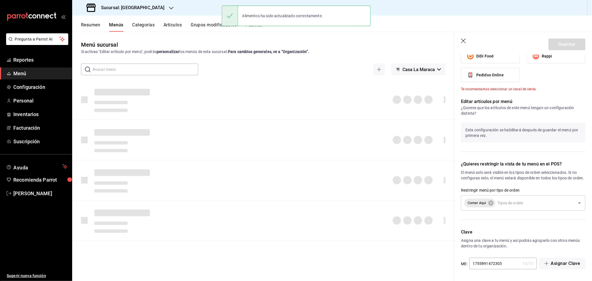
checkbox input "false"
type input "1756166267874"
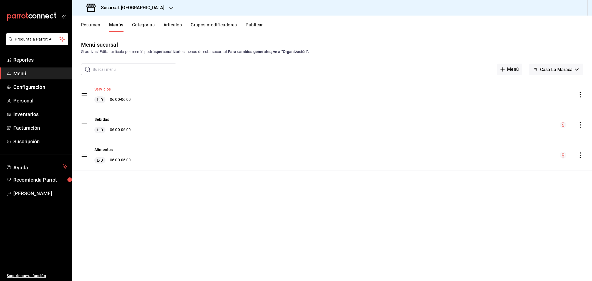
click at [101, 92] on button "Servicios" at bounding box center [102, 89] width 16 height 6
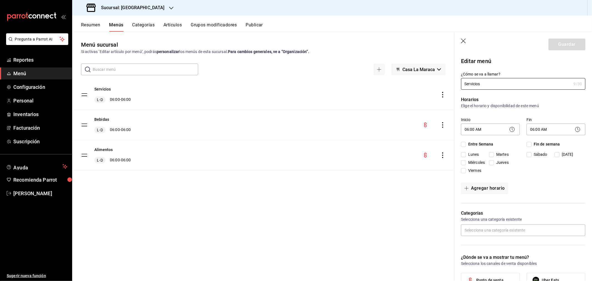
checkbox input "true"
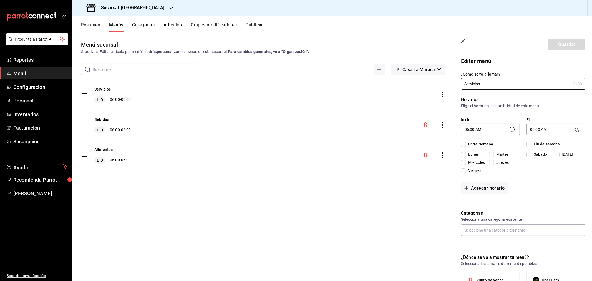
checkbox input "true"
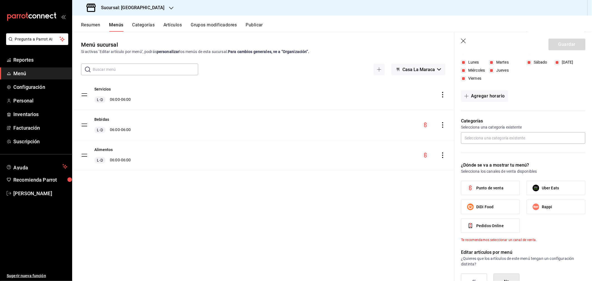
scroll to position [92, 0]
click at [483, 138] on input "text" at bounding box center [523, 138] width 124 height 12
click at [547, 227] on div "Punto de venta Uber Eats DiDi Food Rappi Pedidos Online" at bounding box center [523, 208] width 124 height 57
click at [474, 185] on input "Punto de venta" at bounding box center [470, 188] width 12 height 12
checkbox input "true"
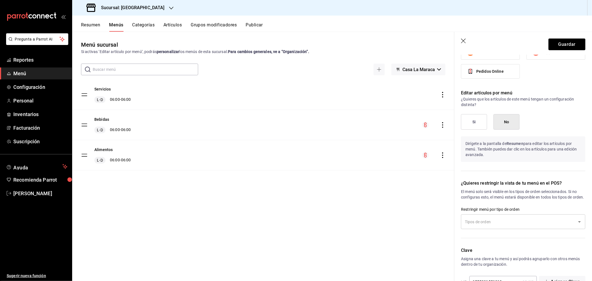
scroll to position [270, 0]
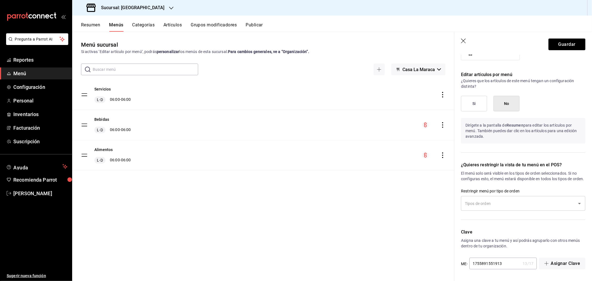
click at [459, 194] on div "¿Quieres restringir la vista de tu menú en el POS? El menú solo será visible en…" at bounding box center [519, 188] width 131 height 67
click at [469, 202] on input "text" at bounding box center [518, 203] width 111 height 10
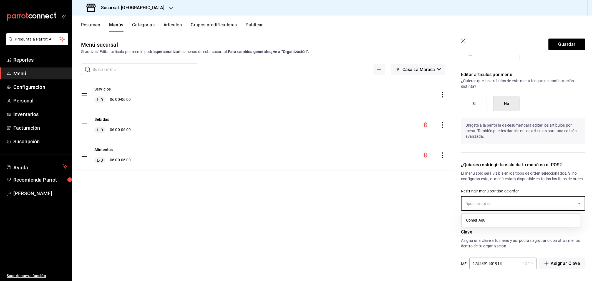
click at [481, 220] on li "Comer Aqui" at bounding box center [520, 219] width 119 height 9
click at [559, 42] on button "Guardar" at bounding box center [566, 45] width 37 height 12
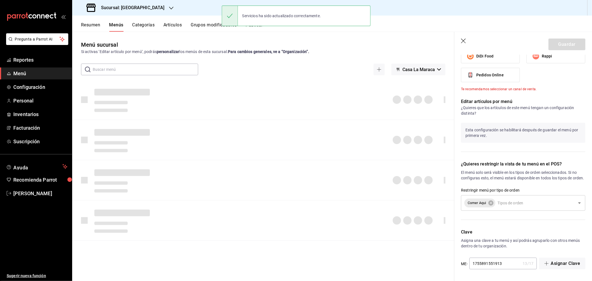
checkbox input "false"
type input "1756166306880"
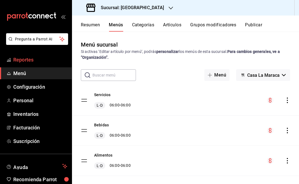
drag, startPoint x: 151, startPoint y: 25, endPoint x: 49, endPoint y: 64, distance: 109.1
click at [151, 25] on button "Categorías" at bounding box center [143, 26] width 22 height 9
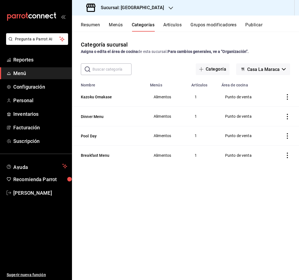
click at [178, 26] on button "Artículos" at bounding box center [173, 26] width 18 height 9
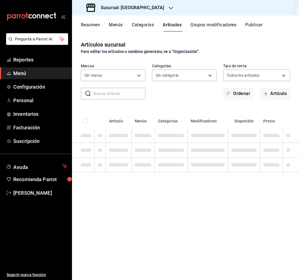
type input "06a0de65-89f9-446e-83ce-314a75ea4efa"
type input "4c7ae705-873e-4b70-99a9-e9368283481b,e0ad601f-978b-46f5-acbd-975c1583301e,f4102…"
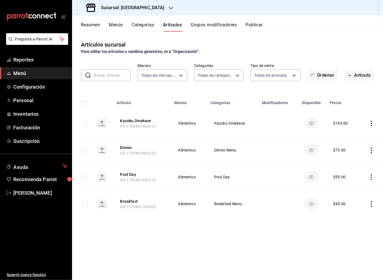
click at [143, 11] on div "Sucursal: [GEOGRAPHIC_DATA]" at bounding box center [126, 8] width 99 height 16
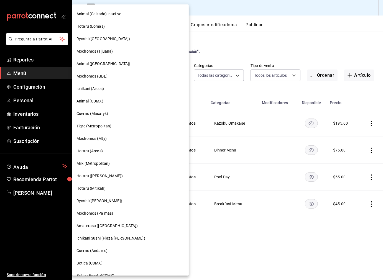
scroll to position [318, 0]
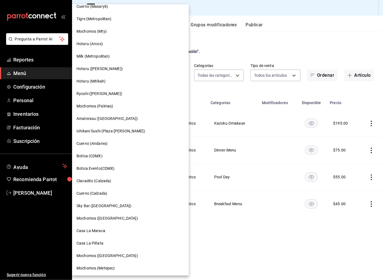
click at [93, 242] on span "Casa La Piñata" at bounding box center [90, 244] width 27 height 6
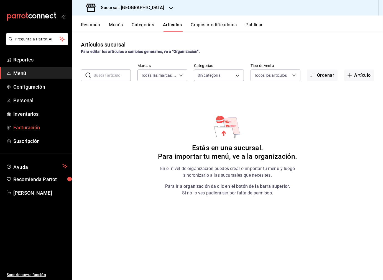
type input "18fd8c13-7b4d-4d51-bca4-54c7162e7755"
